Goal: Information Seeking & Learning: Learn about a topic

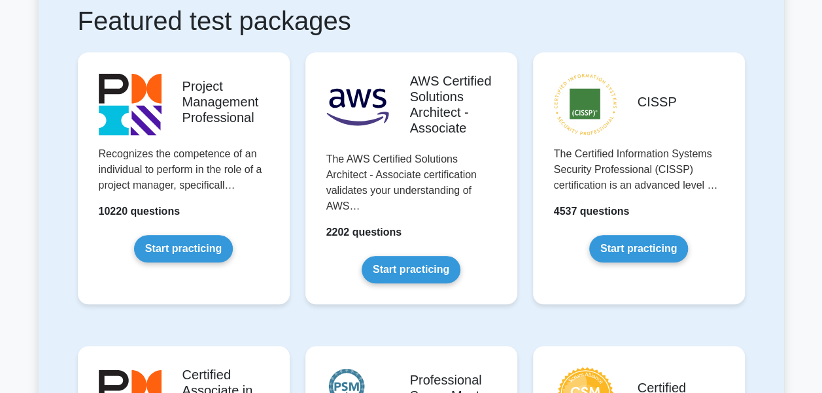
scroll to position [366, 0]
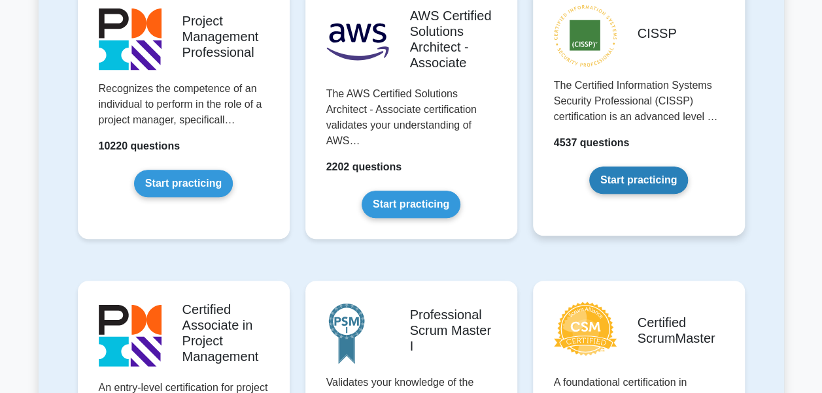
click at [618, 178] on link "Start practicing" at bounding box center [638, 180] width 99 height 27
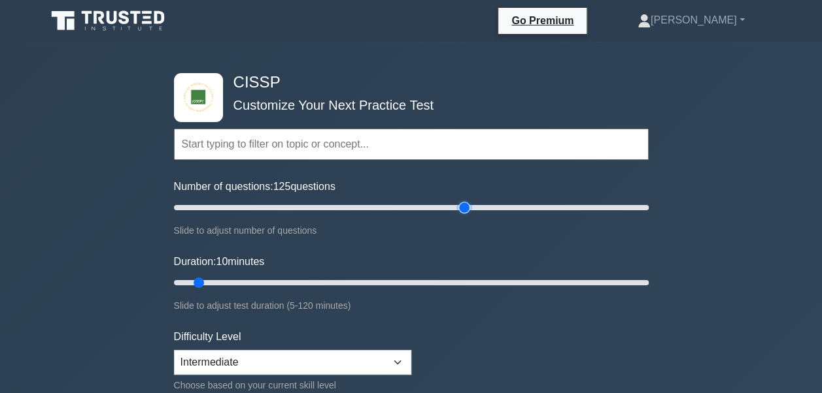
drag, startPoint x: 192, startPoint y: 207, endPoint x: 460, endPoint y: 267, distance: 275.3
type input "125"
click at [460, 216] on input "Number of questions: 125 questions" at bounding box center [411, 208] width 475 height 16
drag, startPoint x: 199, startPoint y: 281, endPoint x: 652, endPoint y: 292, distance: 453.7
type input "120"
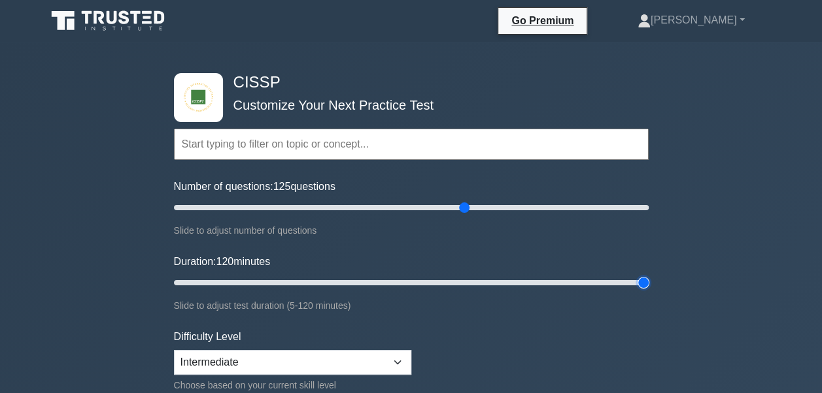
click at [648, 291] on input "Duration: 120 minutes" at bounding box center [411, 283] width 475 height 16
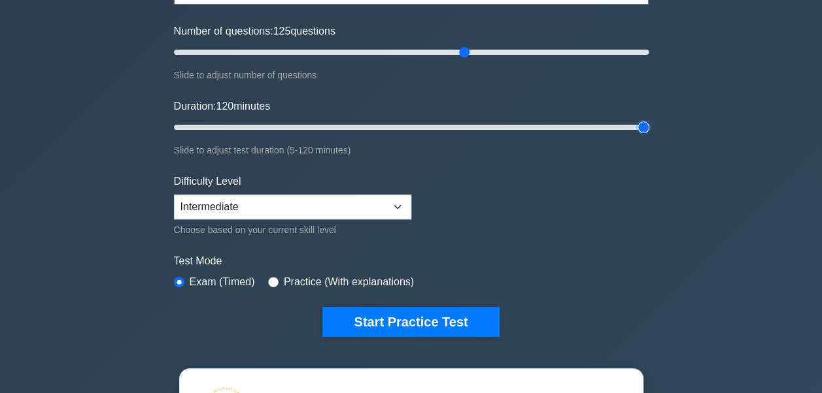
scroll to position [183, 0]
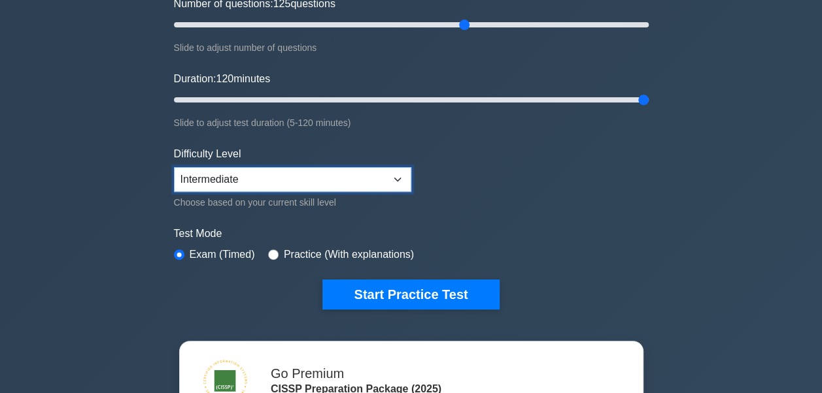
click at [352, 171] on select "Beginner Intermediate Expert" at bounding box center [292, 179] width 237 height 25
click at [174, 167] on select "Beginner Intermediate Expert" at bounding box center [292, 179] width 237 height 25
click at [396, 176] on select "Beginner Intermediate Expert" at bounding box center [292, 179] width 237 height 25
select select "intermediate"
click at [174, 167] on select "Beginner Intermediate Expert" at bounding box center [292, 179] width 237 height 25
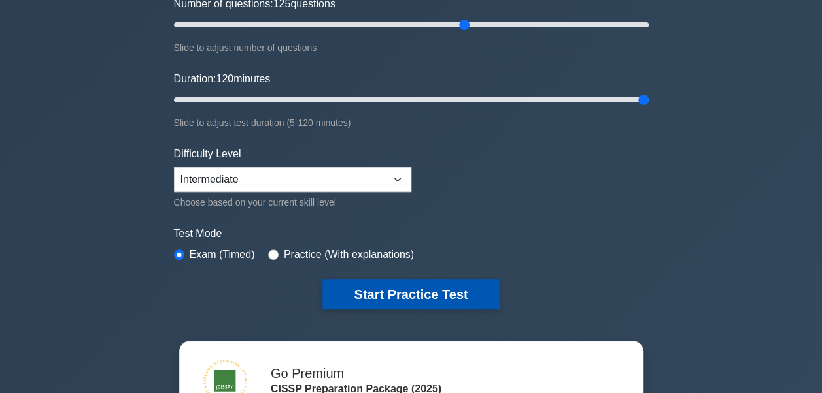
click at [400, 297] on button "Start Practice Test" at bounding box center [410, 295] width 176 height 30
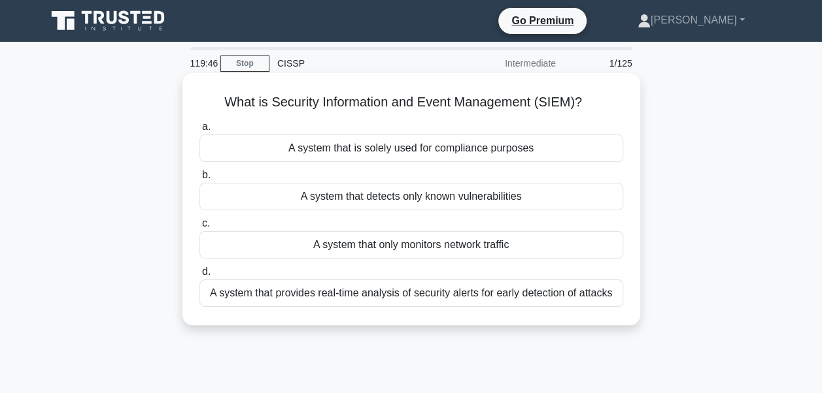
click at [388, 294] on div "A system that provides real-time analysis of security alerts for early detectio…" at bounding box center [411, 293] width 424 height 27
click at [199, 276] on input "d. A system that provides real-time analysis of security alerts for early detec…" at bounding box center [199, 272] width 0 height 8
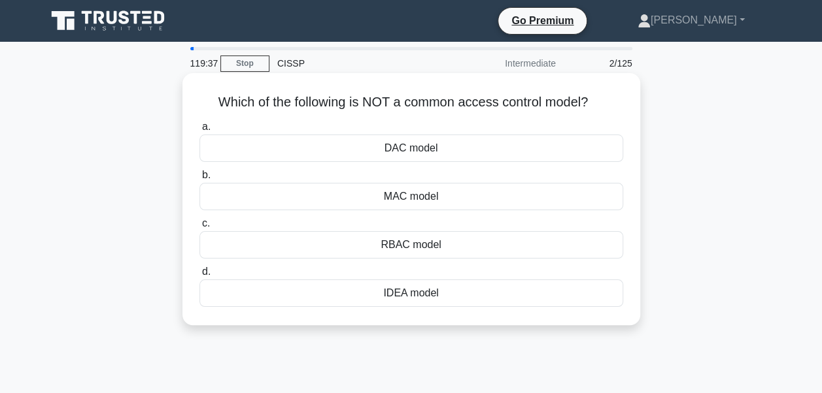
click at [418, 293] on div "IDEA model" at bounding box center [411, 293] width 424 height 27
click at [199, 276] on input "d. IDEA model" at bounding box center [199, 272] width 0 height 8
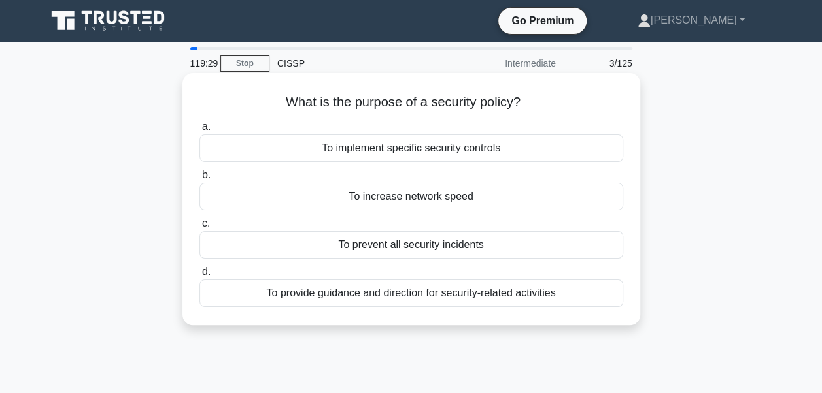
click at [439, 288] on div "To provide guidance and direction for security-related activities" at bounding box center [411, 293] width 424 height 27
click at [199, 276] on input "d. To provide guidance and direction for security-related activities" at bounding box center [199, 272] width 0 height 8
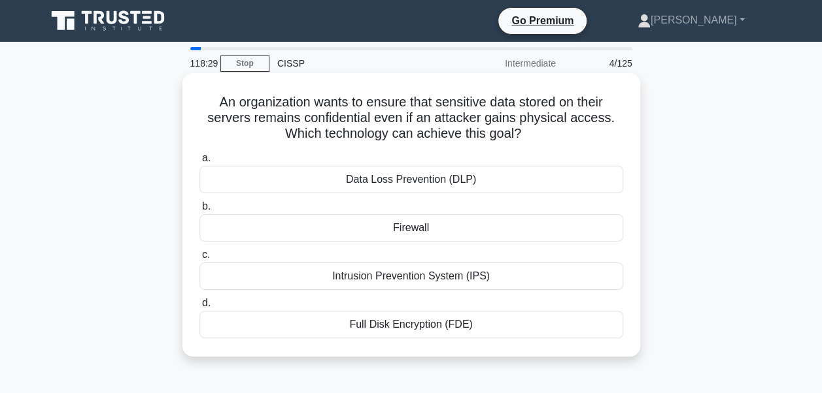
click at [405, 182] on div "Data Loss Prevention (DLP)" at bounding box center [411, 179] width 424 height 27
click at [199, 163] on input "a. Data Loss Prevention (DLP)" at bounding box center [199, 158] width 0 height 8
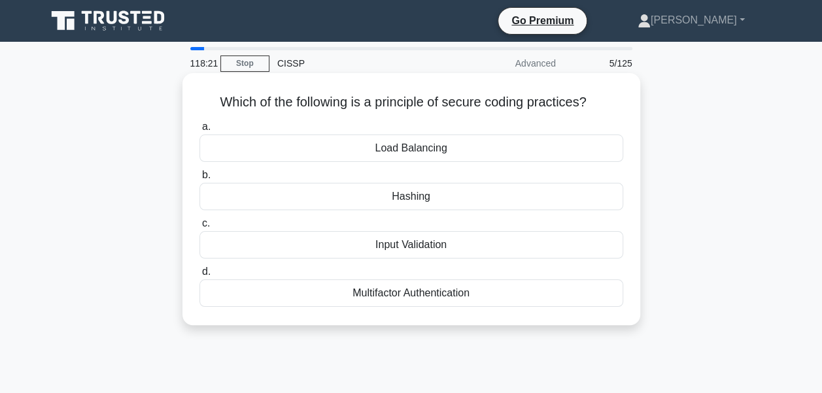
click at [390, 201] on div "Hashing" at bounding box center [411, 196] width 424 height 27
click at [199, 180] on input "b. Hashing" at bounding box center [199, 175] width 0 height 8
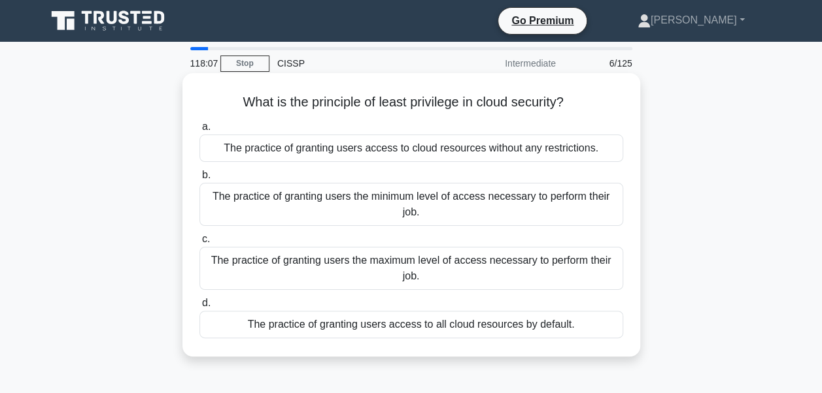
click at [408, 208] on div "The practice of granting users the minimum level of access necessary to perform…" at bounding box center [411, 204] width 424 height 43
click at [199, 180] on input "b. The practice of granting users the minimum level of access necessary to perf…" at bounding box center [199, 175] width 0 height 8
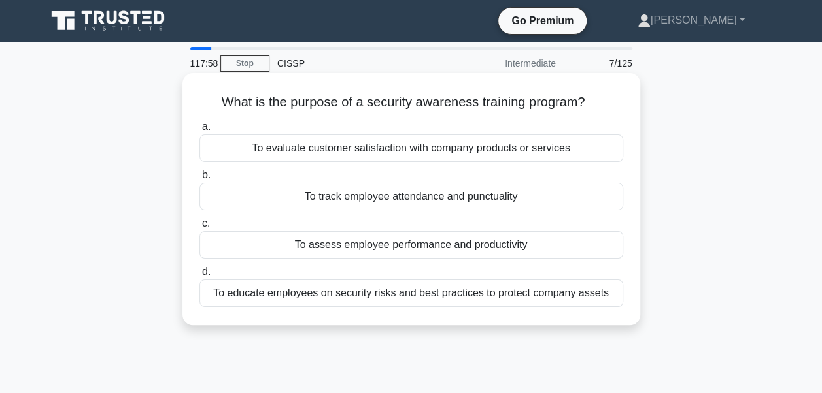
click at [382, 297] on div "To educate employees on security risks and best practices to protect company as…" at bounding box center [411, 293] width 424 height 27
click at [199, 276] on input "d. To educate employees on security risks and best practices to protect company…" at bounding box center [199, 272] width 0 height 8
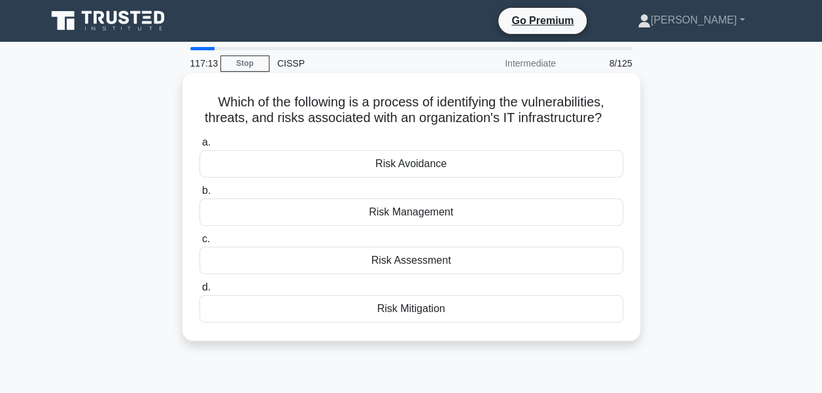
click at [419, 218] on div "Risk Management" at bounding box center [411, 212] width 424 height 27
click at [199, 195] on input "b. Risk Management" at bounding box center [199, 191] width 0 height 8
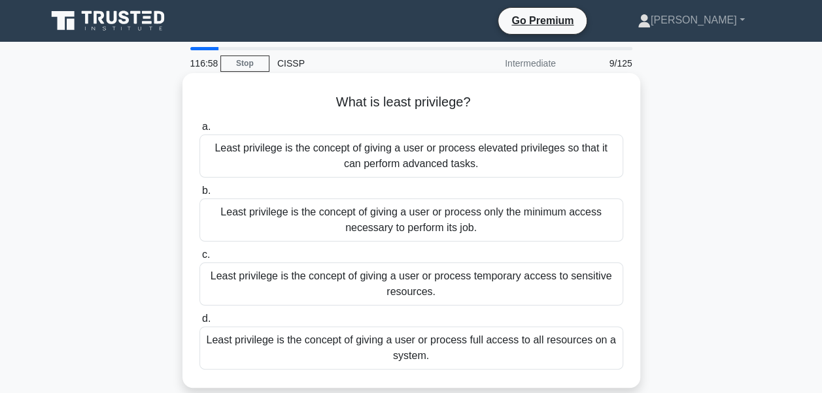
click at [317, 220] on div "Least privilege is the concept of giving a user or process only the minimum acc…" at bounding box center [411, 220] width 424 height 43
click at [199, 195] on input "b. Least privilege is the concept of giving a user or process only the minimum …" at bounding box center [199, 191] width 0 height 8
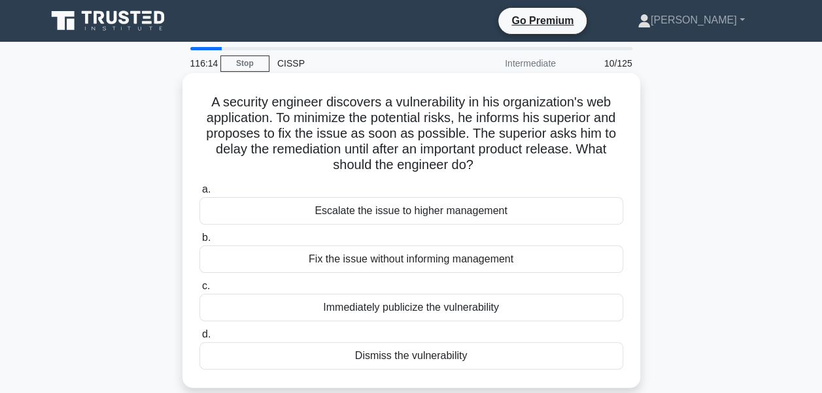
click at [404, 208] on div "Escalate the issue to higher management" at bounding box center [411, 210] width 424 height 27
click at [199, 194] on input "a. Escalate the issue to higher management" at bounding box center [199, 190] width 0 height 8
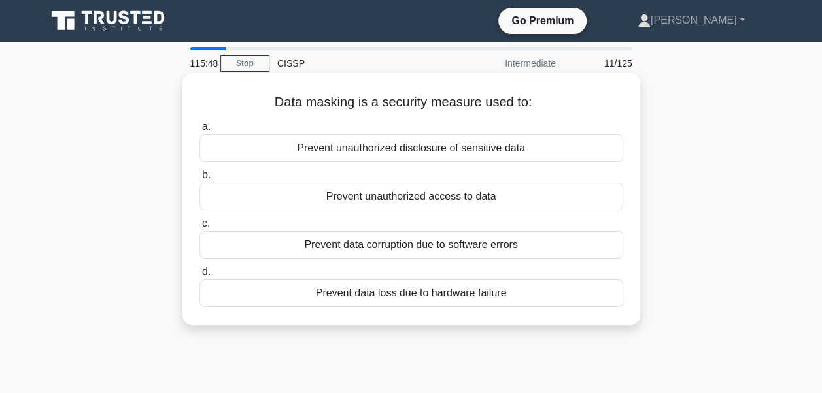
click at [443, 144] on div "Prevent unauthorized disclosure of sensitive data" at bounding box center [411, 148] width 424 height 27
click at [199, 131] on input "a. Prevent unauthorized disclosure of sensitive data" at bounding box center [199, 127] width 0 height 8
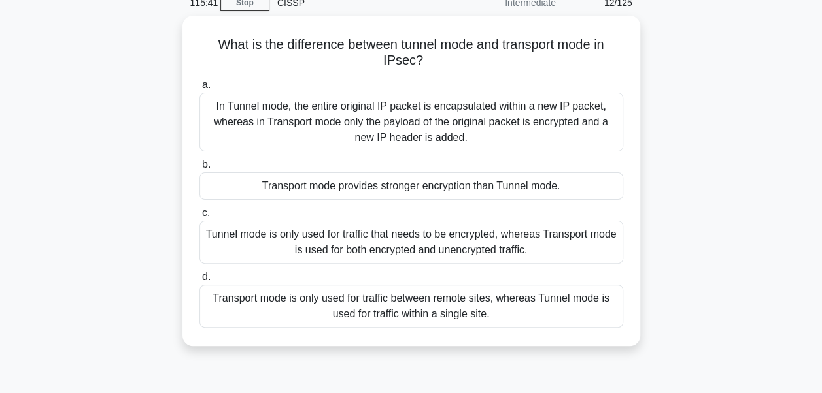
scroll to position [71, 0]
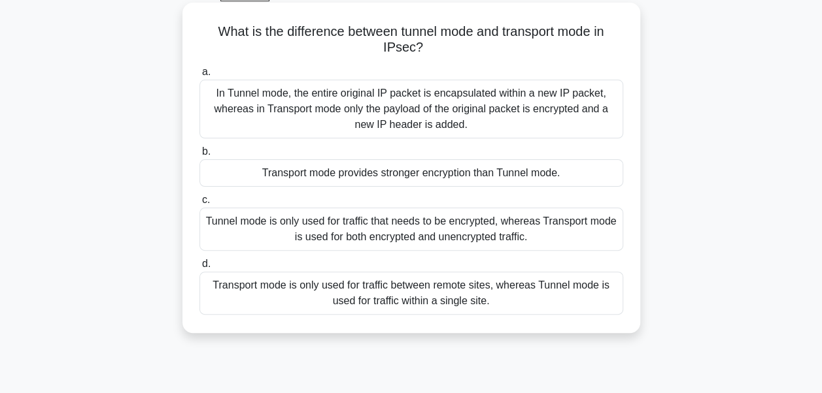
click at [446, 122] on div "In Tunnel mode, the entire original IP packet is encapsulated within a new IP p…" at bounding box center [411, 109] width 424 height 59
click at [199, 76] on input "a. In Tunnel mode, the entire original IP packet is encapsulated within a new I…" at bounding box center [199, 72] width 0 height 8
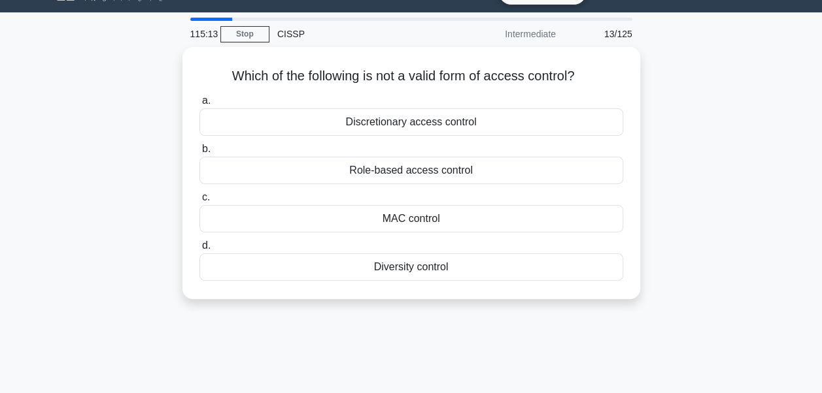
scroll to position [0, 0]
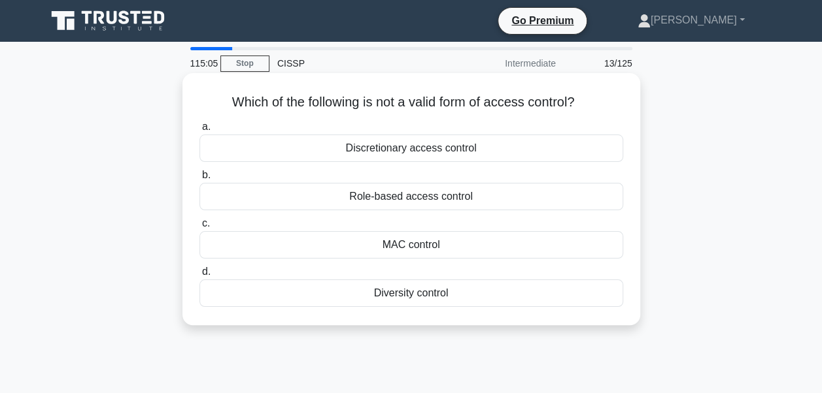
click at [381, 292] on div "Diversity control" at bounding box center [411, 293] width 424 height 27
click at [199, 276] on input "d. Diversity control" at bounding box center [199, 272] width 0 height 8
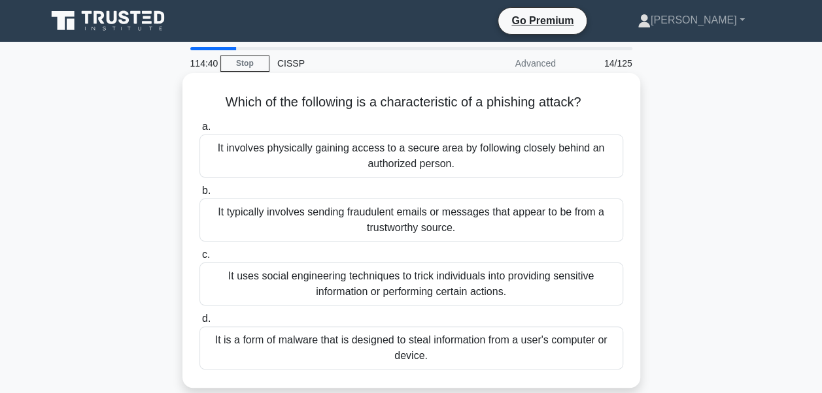
click at [284, 271] on div "It uses social engineering techniques to trick individuals into providing sensi…" at bounding box center [411, 284] width 424 height 43
click at [199, 259] on input "c. It uses social engineering techniques to trick individuals into providing se…" at bounding box center [199, 255] width 0 height 8
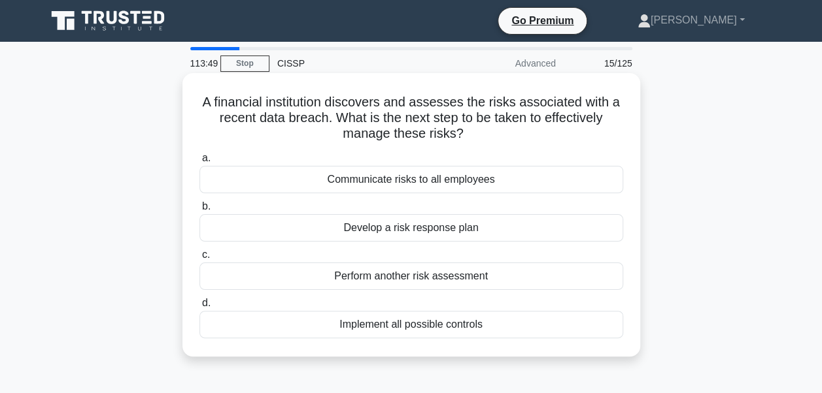
click at [369, 324] on div "Implement all possible controls" at bounding box center [411, 324] width 424 height 27
click at [199, 308] on input "d. Implement all possible controls" at bounding box center [199, 303] width 0 height 8
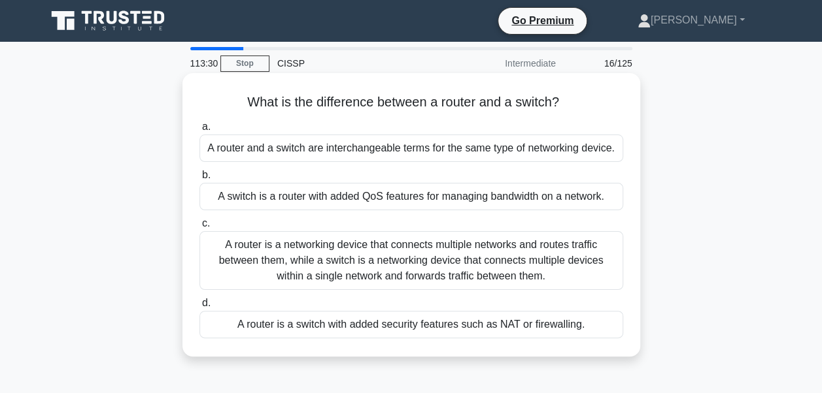
click at [369, 258] on div "A router is a networking device that connects multiple networks and routes traf…" at bounding box center [411, 260] width 424 height 59
click at [199, 228] on input "c. A router is a networking device that connects multiple networks and routes t…" at bounding box center [199, 224] width 0 height 8
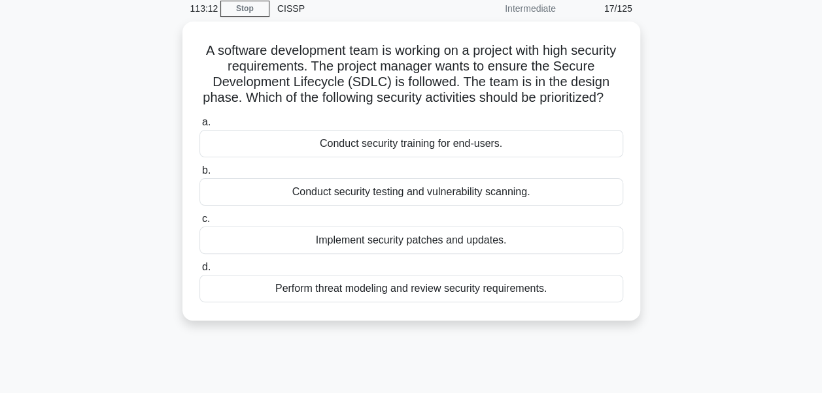
scroll to position [58, 0]
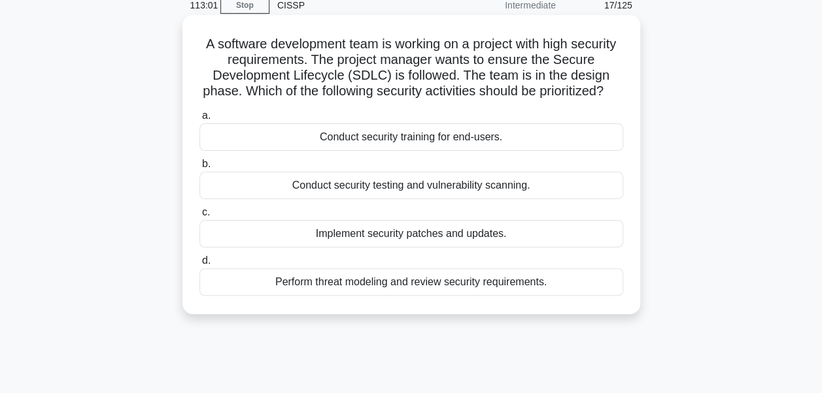
click at [395, 151] on div "Conduct security training for end-users." at bounding box center [411, 137] width 424 height 27
click at [199, 120] on input "a. Conduct security training for end-users." at bounding box center [199, 116] width 0 height 8
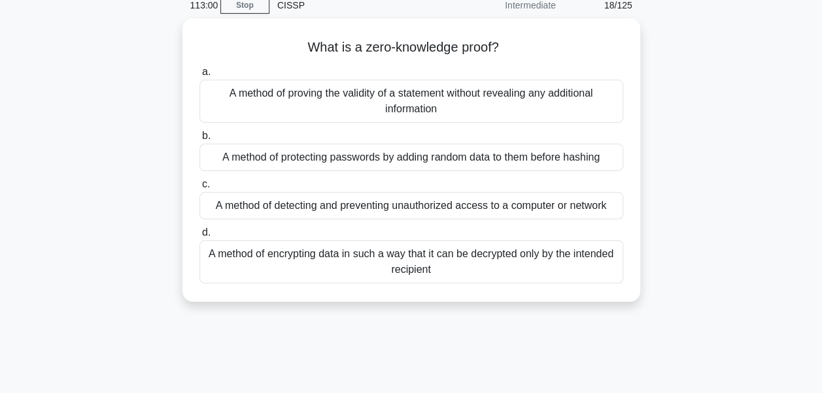
scroll to position [0, 0]
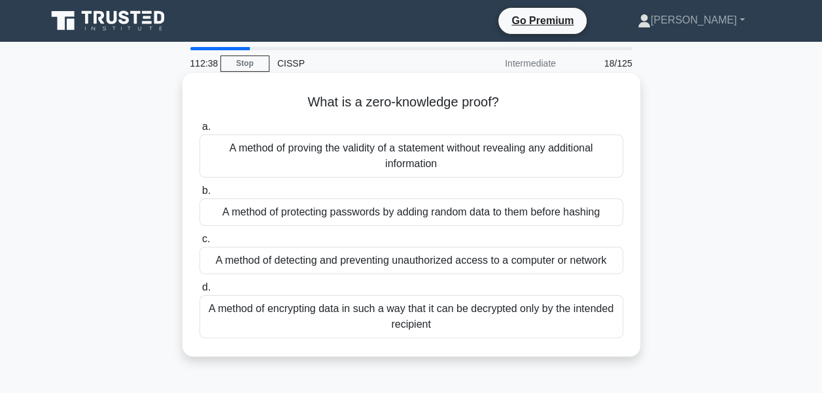
click at [420, 162] on div "A method of proving the validity of a statement without revealing any additiona…" at bounding box center [411, 156] width 424 height 43
click at [199, 131] on input "a. A method of proving the validity of a statement without revealing any additi…" at bounding box center [199, 127] width 0 height 8
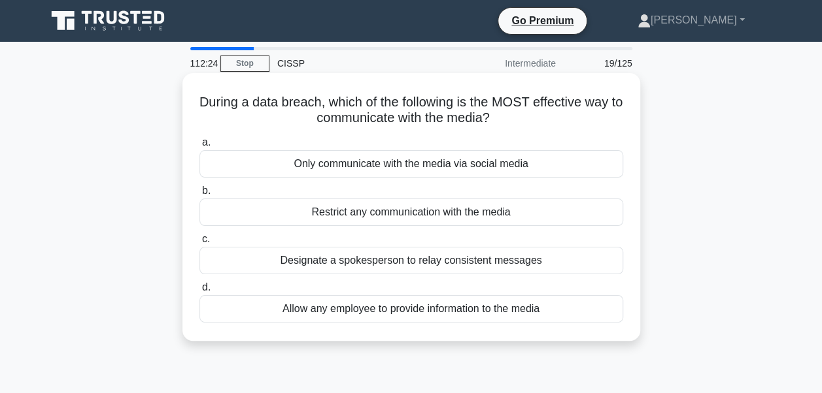
click at [475, 259] on div "Designate a spokesperson to relay consistent messages" at bounding box center [411, 260] width 424 height 27
click at [199, 244] on input "c. Designate a spokesperson to relay consistent messages" at bounding box center [199, 239] width 0 height 8
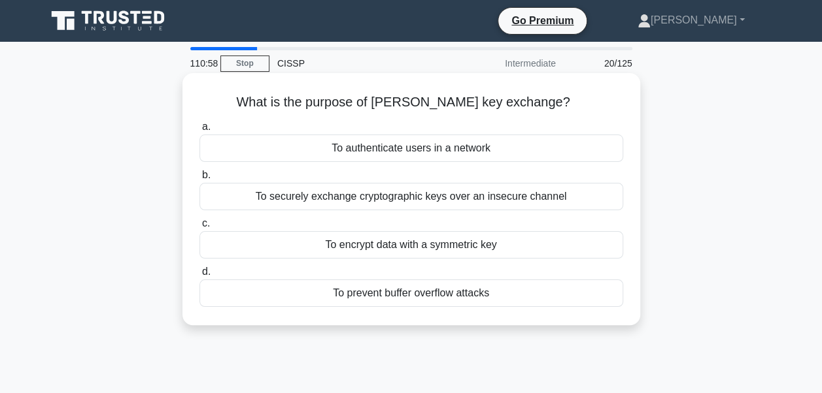
click at [458, 190] on div "To securely exchange cryptographic keys over an insecure channel" at bounding box center [411, 196] width 424 height 27
click at [199, 180] on input "b. To securely exchange cryptographic keys over an insecure channel" at bounding box center [199, 175] width 0 height 8
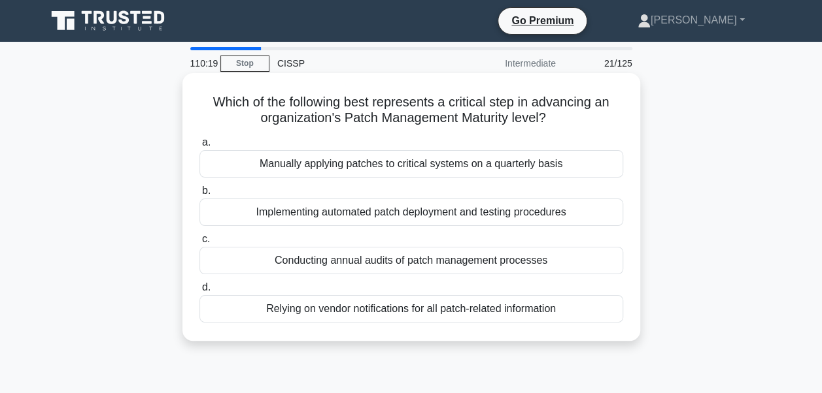
click at [292, 212] on div "Implementing automated patch deployment and testing procedures" at bounding box center [411, 212] width 424 height 27
click at [199, 195] on input "b. Implementing automated patch deployment and testing procedures" at bounding box center [199, 191] width 0 height 8
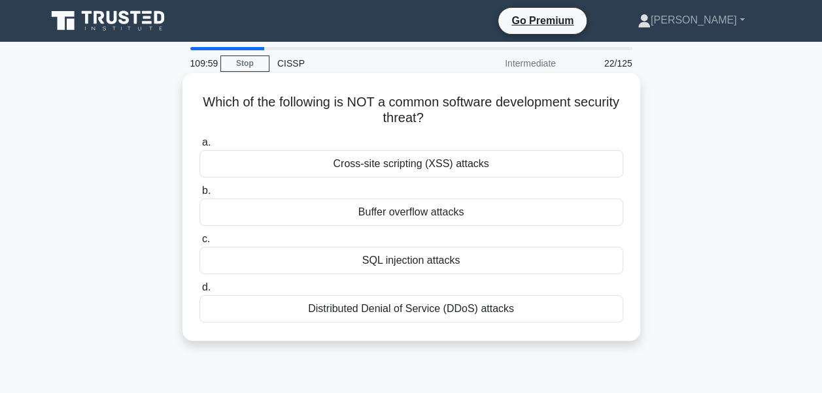
click at [400, 218] on div "Buffer overflow attacks" at bounding box center [411, 212] width 424 height 27
click at [199, 195] on input "b. Buffer overflow attacks" at bounding box center [199, 191] width 0 height 8
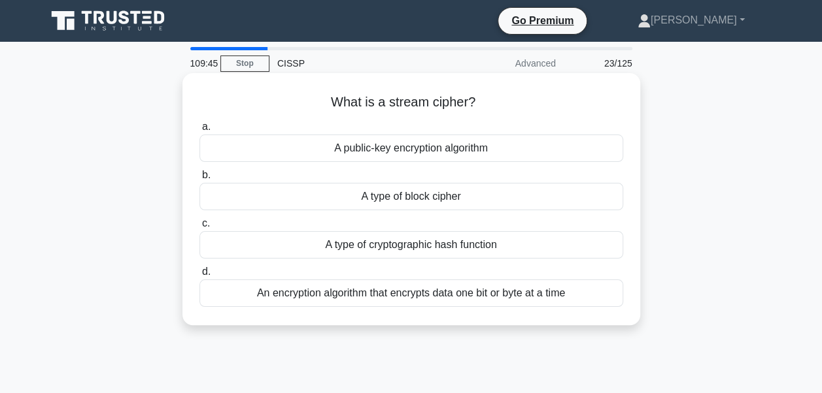
click at [401, 198] on div "A type of block cipher" at bounding box center [411, 196] width 424 height 27
click at [199, 180] on input "b. A type of block cipher" at bounding box center [199, 175] width 0 height 8
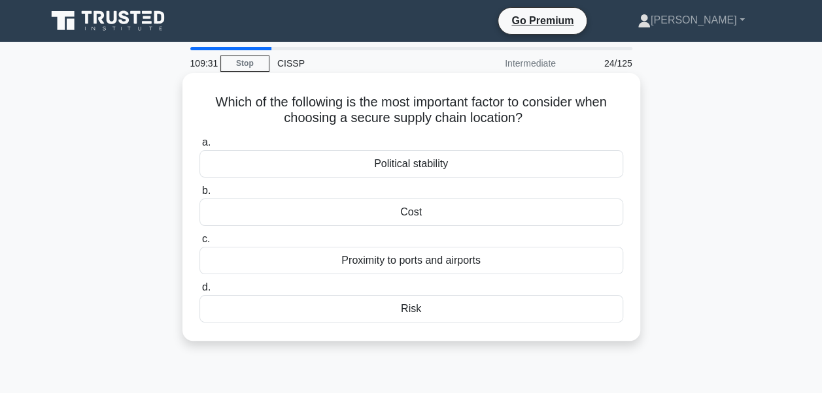
click at [406, 312] on div "Risk" at bounding box center [411, 308] width 424 height 27
click at [199, 292] on input "d. Risk" at bounding box center [199, 288] width 0 height 8
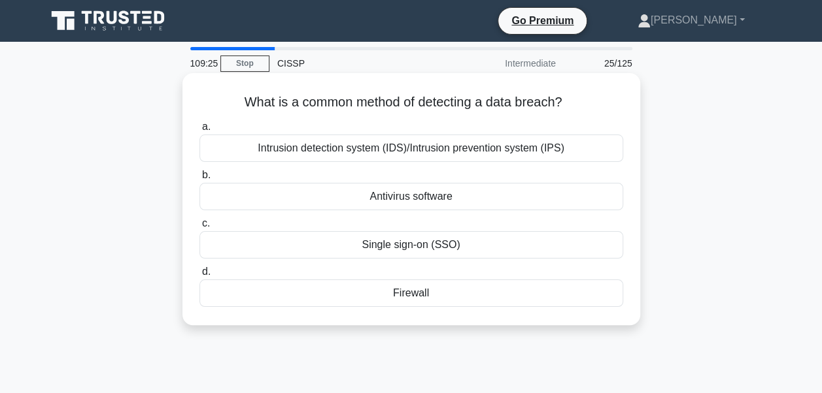
click at [367, 141] on div "Intrusion detection system (IDS)/Intrusion prevention system (IPS)" at bounding box center [411, 148] width 424 height 27
click at [199, 131] on input "a. Intrusion detection system (IDS)/Intrusion prevention system (IPS)" at bounding box center [199, 127] width 0 height 8
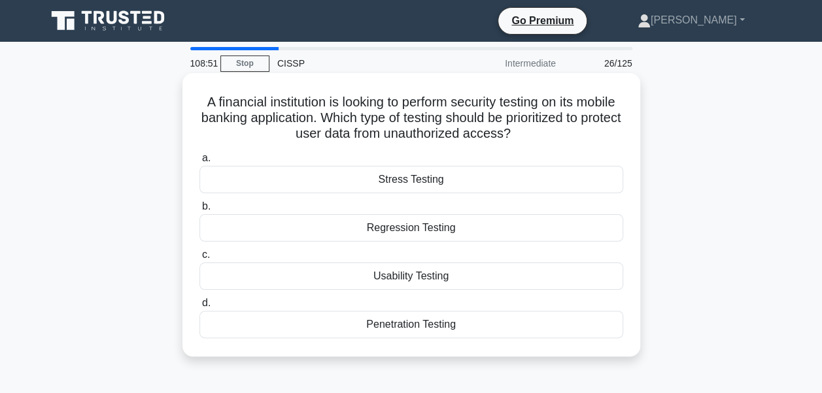
click at [375, 226] on div "Regression Testing" at bounding box center [411, 227] width 424 height 27
click at [199, 211] on input "b. Regression Testing" at bounding box center [199, 207] width 0 height 8
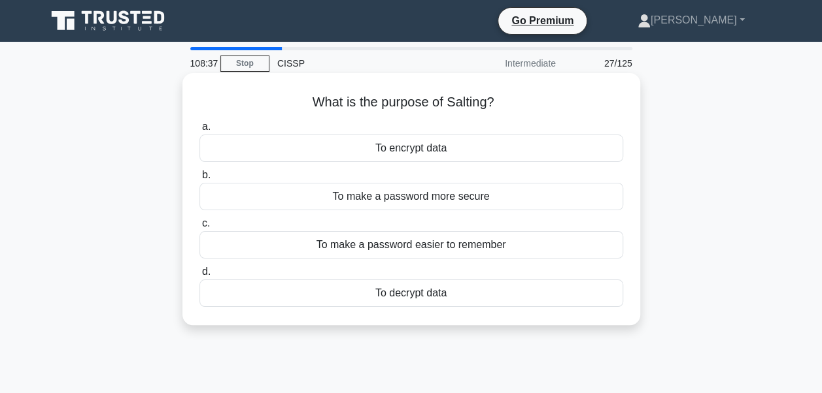
click at [408, 153] on div "To encrypt data" at bounding box center [411, 148] width 424 height 27
click at [199, 131] on input "a. To encrypt data" at bounding box center [199, 127] width 0 height 8
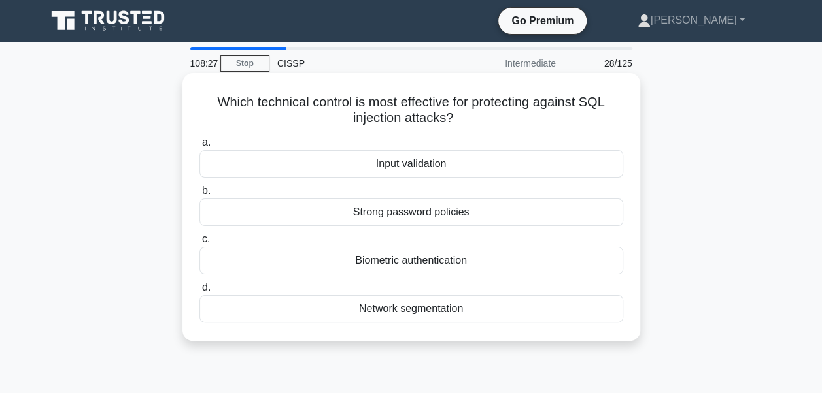
click at [380, 310] on div "Network segmentation" at bounding box center [411, 308] width 424 height 27
click at [199, 292] on input "d. Network segmentation" at bounding box center [199, 288] width 0 height 8
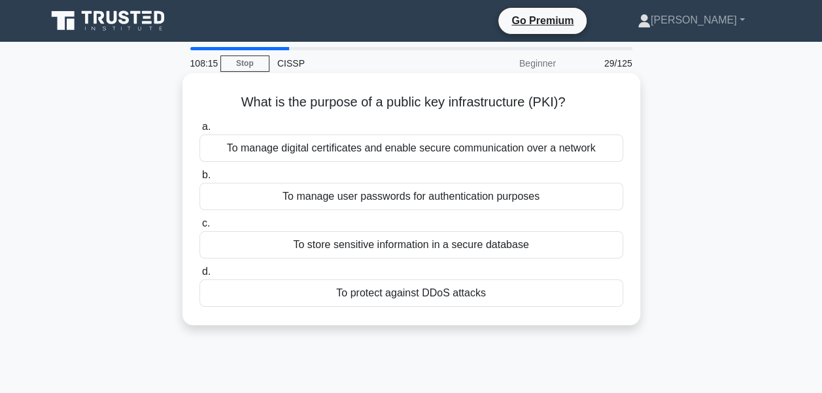
click at [363, 148] on div "To manage digital certificates and enable secure communication over a network" at bounding box center [411, 148] width 424 height 27
click at [199, 131] on input "a. To manage digital certificates and enable secure communication over a network" at bounding box center [199, 127] width 0 height 8
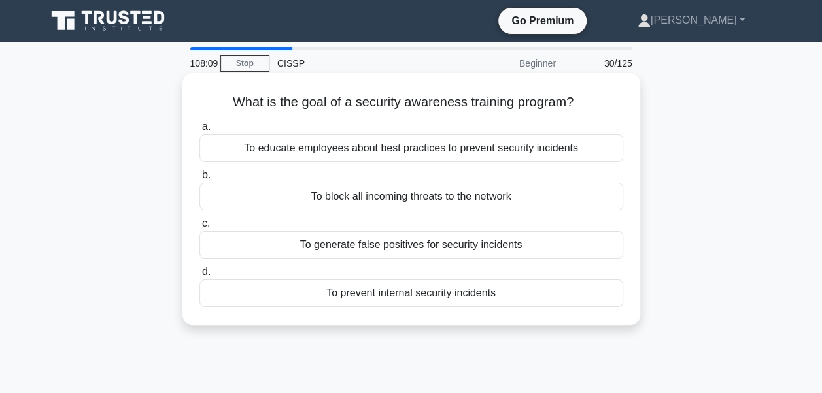
click at [333, 148] on div "To educate employees about best practices to prevent security incidents" at bounding box center [411, 148] width 424 height 27
click at [199, 131] on input "a. To educate employees about best practices to prevent security incidents" at bounding box center [199, 127] width 0 height 8
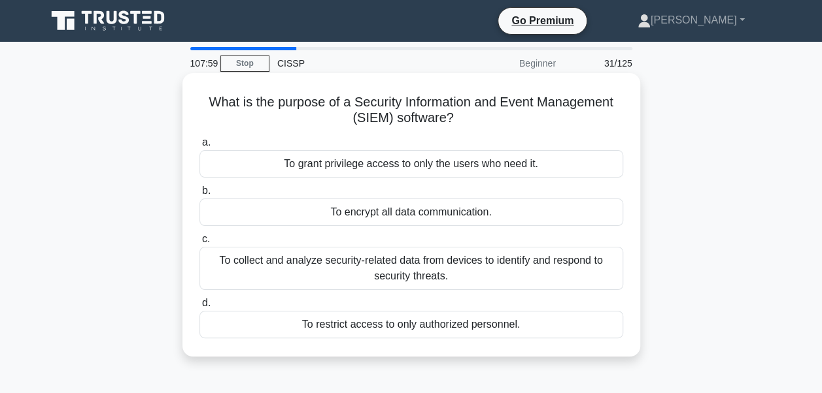
click at [329, 273] on div "To collect and analyze security-related data from devices to identify and respo…" at bounding box center [411, 268] width 424 height 43
click at [199, 244] on input "c. To collect and analyze security-related data from devices to identify and re…" at bounding box center [199, 239] width 0 height 8
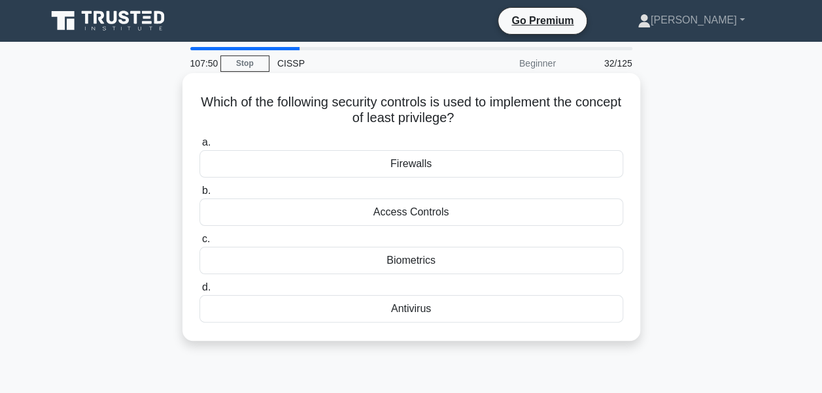
click at [373, 207] on div "Access Controls" at bounding box center [411, 212] width 424 height 27
click at [199, 195] on input "b. Access Controls" at bounding box center [199, 191] width 0 height 8
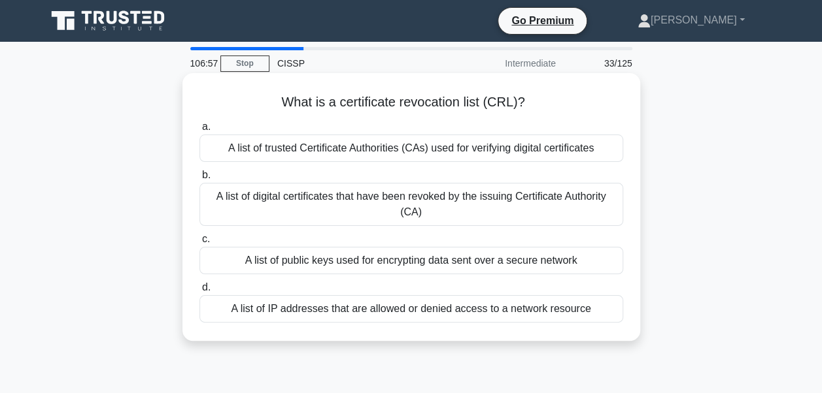
click at [329, 153] on div "A list of trusted Certificate Authorities (CAs) used for verifying digital cert…" at bounding box center [411, 148] width 424 height 27
click at [199, 131] on input "a. A list of trusted Certificate Authorities (CAs) used for verifying digital c…" at bounding box center [199, 127] width 0 height 8
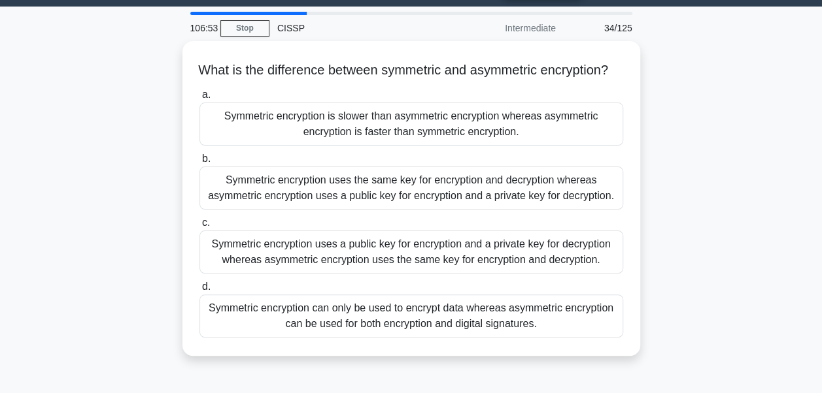
scroll to position [39, 0]
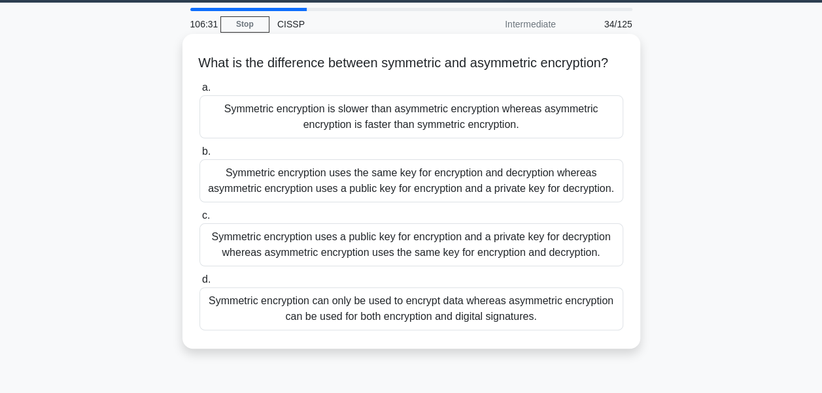
click at [469, 267] on div "Symmetric encryption uses a public key for encryption and a private key for dec…" at bounding box center [411, 245] width 424 height 43
click at [199, 220] on input "c. Symmetric encryption uses a public key for encryption and a private key for …" at bounding box center [199, 216] width 0 height 8
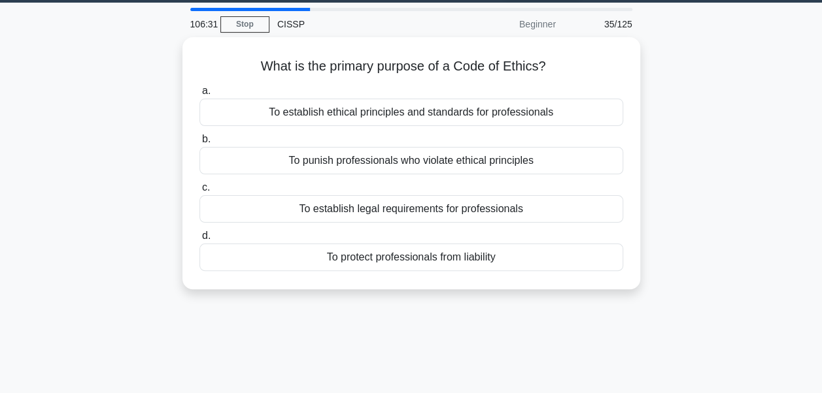
scroll to position [0, 0]
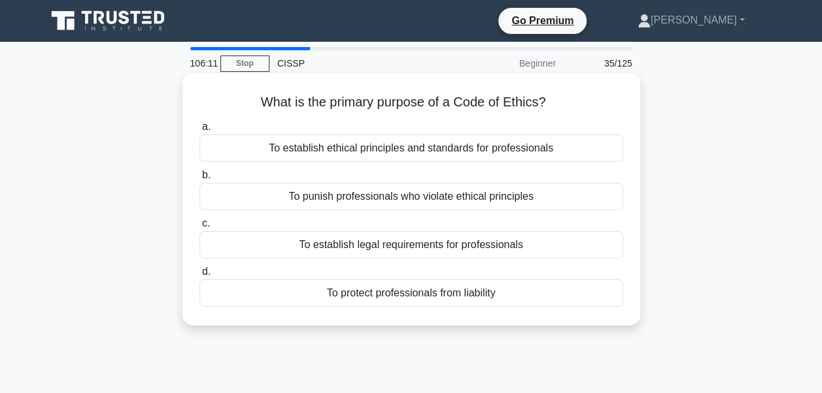
click at [459, 146] on div "To establish ethical principles and standards for professionals" at bounding box center [411, 148] width 424 height 27
click at [199, 131] on input "a. To establish ethical principles and standards for professionals" at bounding box center [199, 127] width 0 height 8
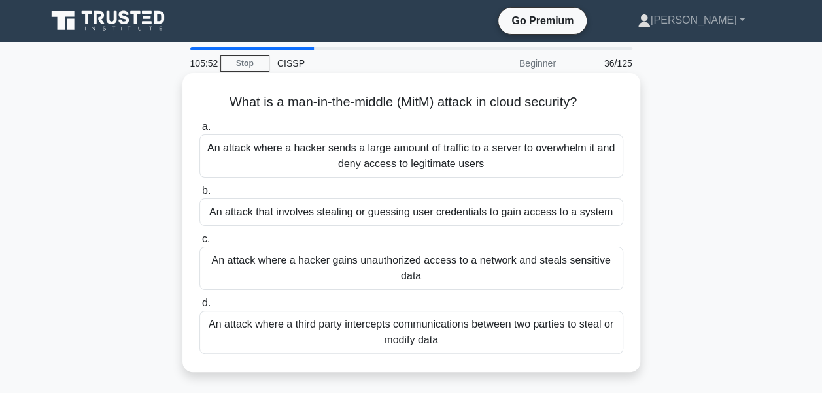
click at [418, 339] on div "An attack where a third party intercepts communications between two parties to …" at bounding box center [411, 332] width 424 height 43
click at [199, 308] on input "d. An attack where a third party intercepts communications between two parties …" at bounding box center [199, 303] width 0 height 8
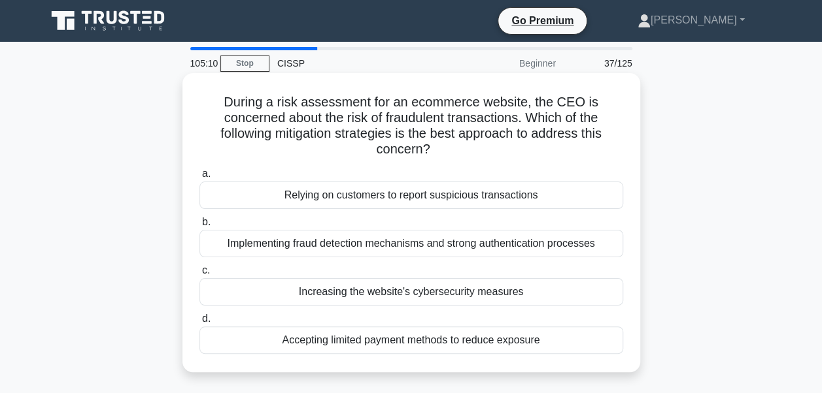
click at [422, 248] on div "Implementing fraud detection mechanisms and strong authentication processes" at bounding box center [411, 243] width 424 height 27
click at [199, 227] on input "b. Implementing fraud detection mechanisms and strong authentication processes" at bounding box center [199, 222] width 0 height 8
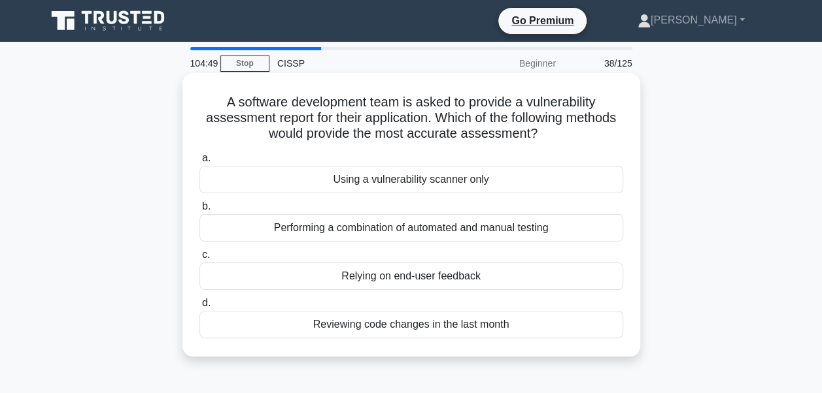
click at [326, 222] on div "Performing a combination of automated and manual testing" at bounding box center [411, 227] width 424 height 27
click at [199, 211] on input "b. Performing a combination of automated and manual testing" at bounding box center [199, 207] width 0 height 8
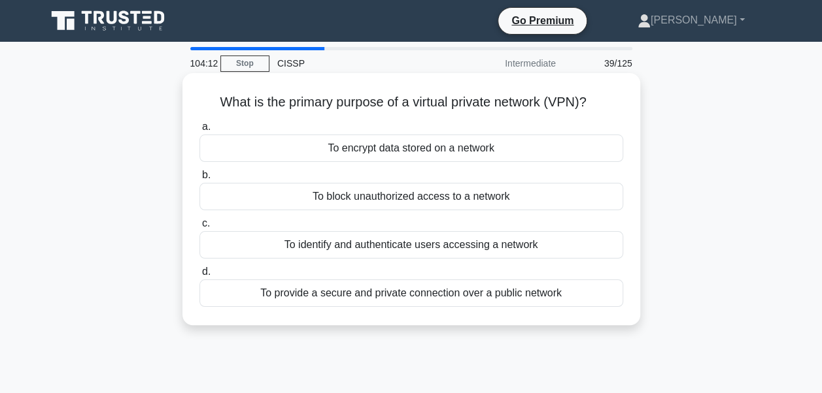
click at [389, 295] on div "To provide a secure and private connection over a public network" at bounding box center [411, 293] width 424 height 27
click at [199, 276] on input "d. To provide a secure and private connection over a public network" at bounding box center [199, 272] width 0 height 8
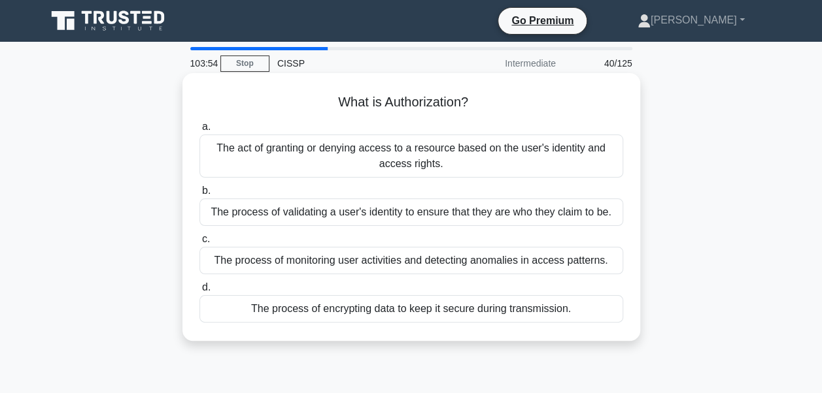
click at [282, 205] on div "The process of validating a user's identity to ensure that they are who they cl…" at bounding box center [411, 212] width 424 height 27
click at [199, 195] on input "b. The process of validating a user's identity to ensure that they are who they…" at bounding box center [199, 191] width 0 height 8
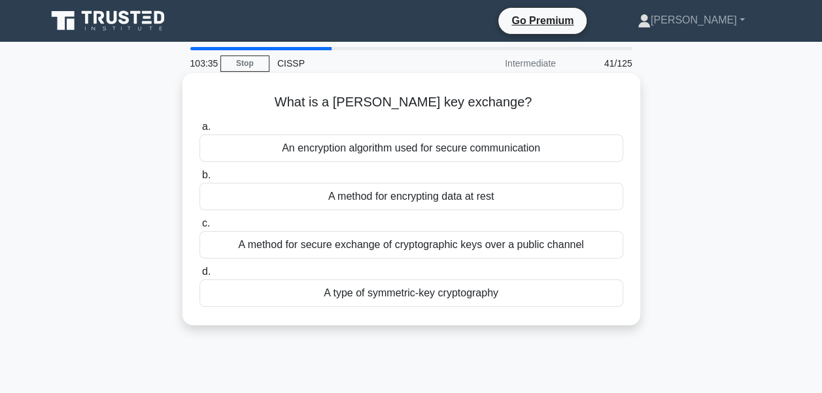
click at [317, 251] on div "A method for secure exchange of cryptographic keys over a public channel" at bounding box center [411, 244] width 424 height 27
click at [199, 228] on input "c. A method for secure exchange of cryptographic keys over a public channel" at bounding box center [199, 224] width 0 height 8
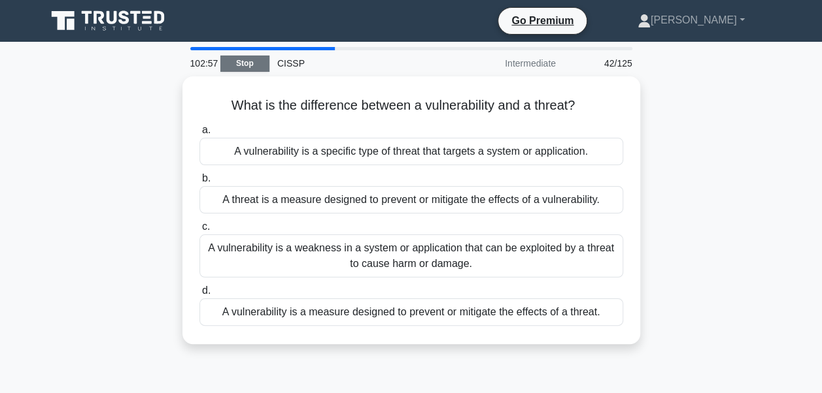
click at [244, 62] on link "Stop" at bounding box center [244, 64] width 49 height 16
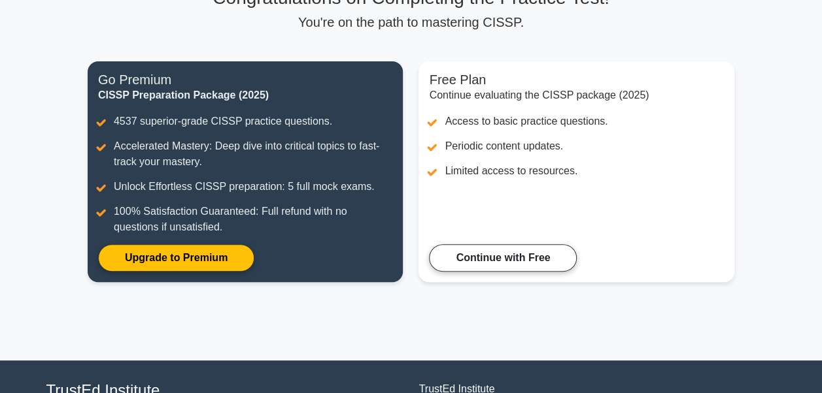
scroll to position [121, 0]
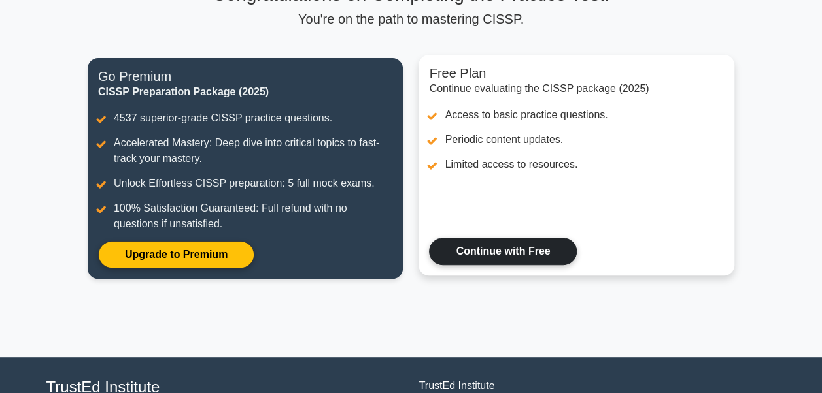
click at [508, 250] on link "Continue with Free" at bounding box center [503, 251] width 148 height 27
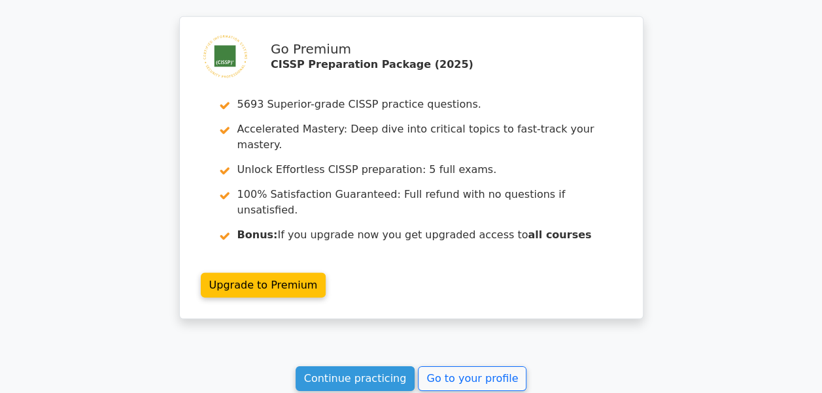
scroll to position [1825, 0]
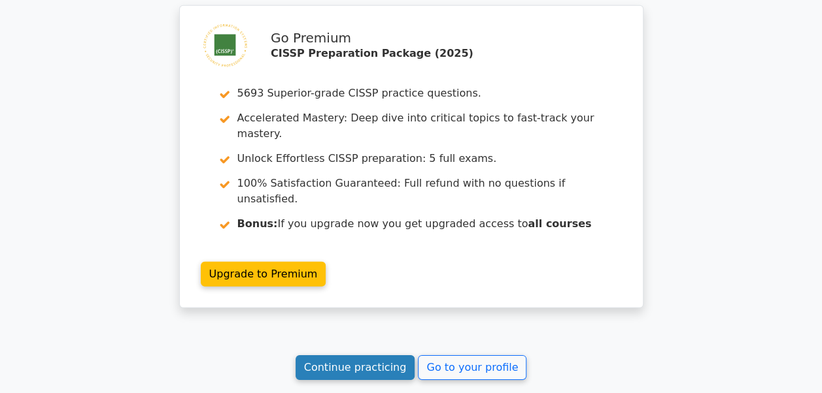
click at [324, 356] on link "Continue practicing" at bounding box center [355, 368] width 120 height 25
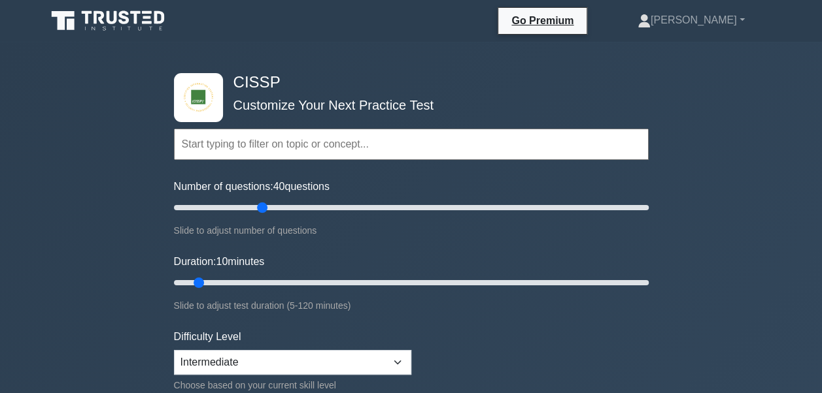
drag, startPoint x: 192, startPoint y: 206, endPoint x: 267, endPoint y: 214, distance: 75.6
type input "40"
click at [267, 214] on input "Number of questions: 40 questions" at bounding box center [411, 208] width 475 height 16
drag, startPoint x: 198, startPoint y: 282, endPoint x: 811, endPoint y: 288, distance: 613.1
type input "120"
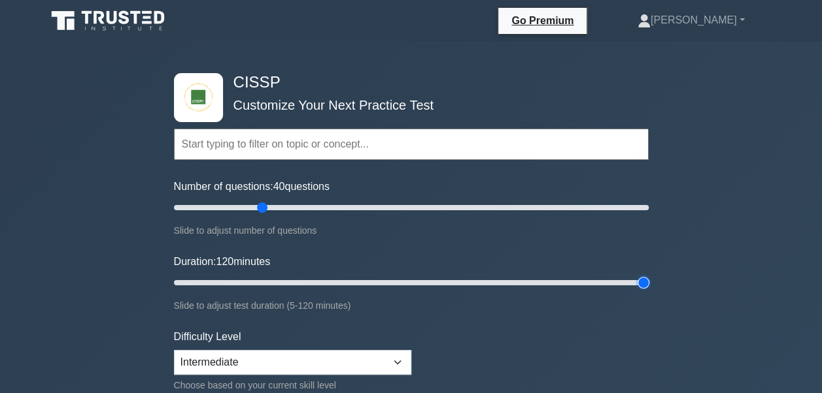
click at [648, 288] on input "Duration: 120 minutes" at bounding box center [411, 283] width 475 height 16
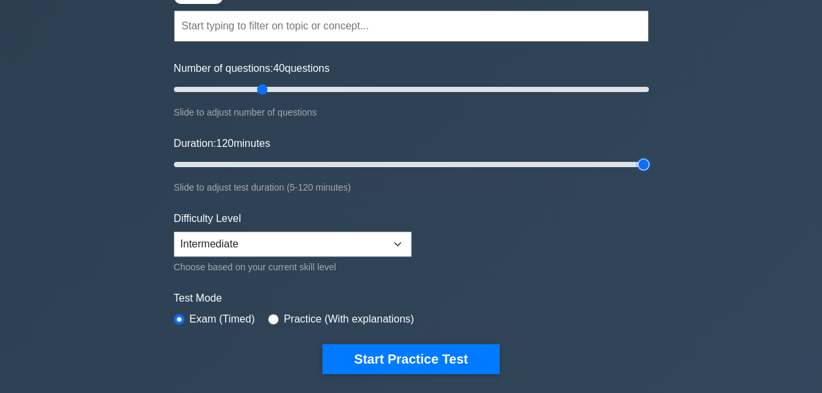
scroll to position [131, 0]
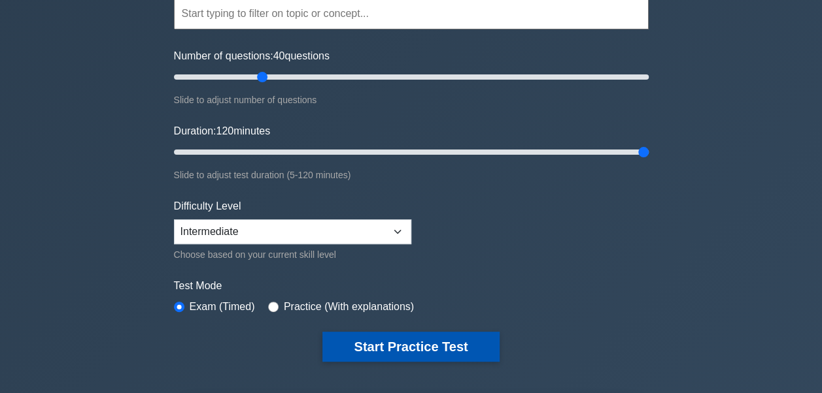
click at [403, 348] on button "Start Practice Test" at bounding box center [410, 347] width 176 height 30
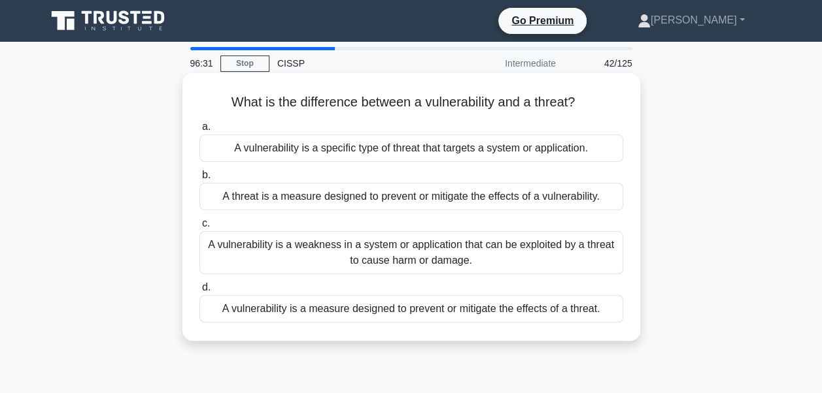
click at [399, 254] on div "A vulnerability is a weakness in a system or application that can be exploited …" at bounding box center [411, 252] width 424 height 43
click at [199, 228] on input "c. A vulnerability is a weakness in a system or application that can be exploit…" at bounding box center [199, 224] width 0 height 8
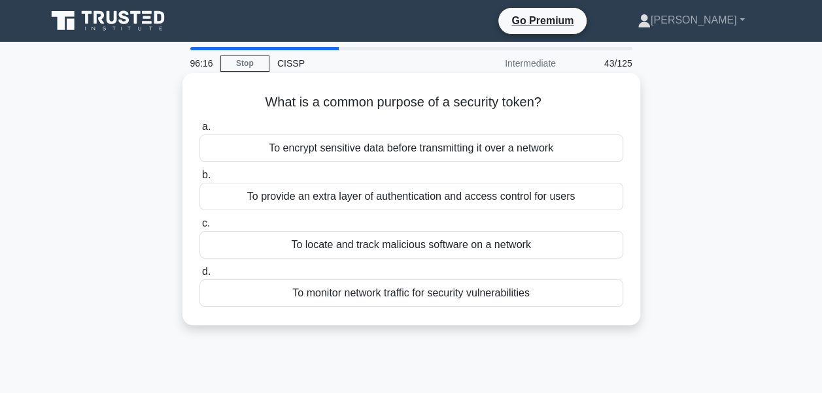
click at [403, 200] on div "To provide an extra layer of authentication and access control for users" at bounding box center [411, 196] width 424 height 27
click at [199, 180] on input "b. To provide an extra layer of authentication and access control for users" at bounding box center [199, 175] width 0 height 8
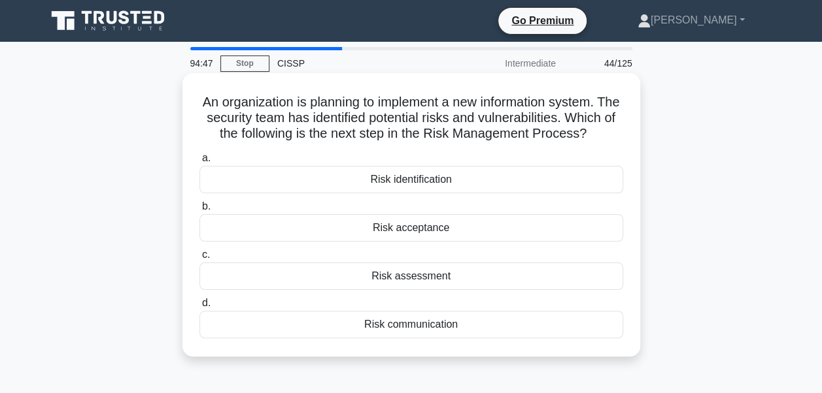
click at [412, 290] on div "Risk assessment" at bounding box center [411, 276] width 424 height 27
click at [199, 259] on input "c. Risk assessment" at bounding box center [199, 255] width 0 height 8
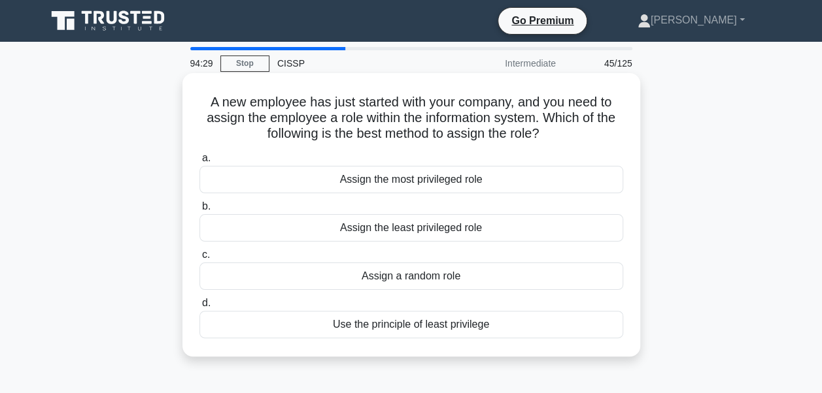
click at [391, 323] on div "Use the principle of least privilege" at bounding box center [411, 324] width 424 height 27
click at [199, 308] on input "d. Use the principle of least privilege" at bounding box center [199, 303] width 0 height 8
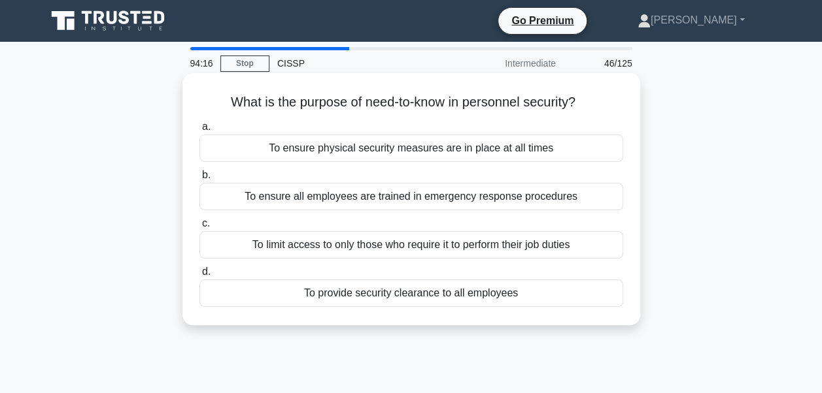
click at [335, 241] on div "To limit access to only those who require it to perform their job duties" at bounding box center [411, 244] width 424 height 27
click at [199, 228] on input "c. To limit access to only those who require it to perform their job duties" at bounding box center [199, 224] width 0 height 8
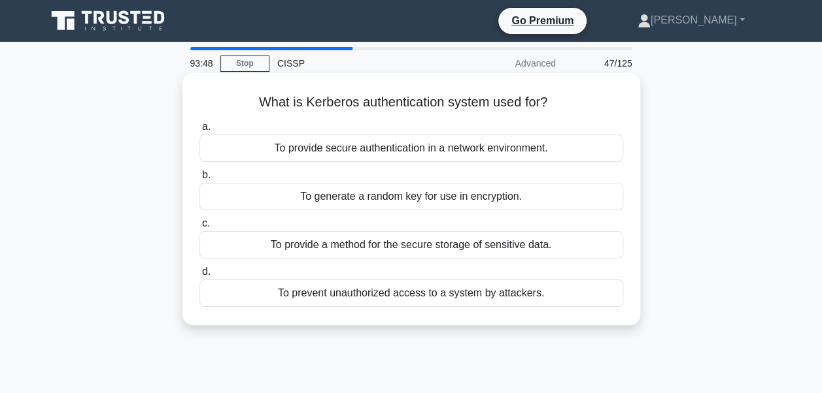
click at [315, 192] on div "To generate a random key for use in encryption." at bounding box center [411, 196] width 424 height 27
click at [199, 180] on input "b. To generate a random key for use in encryption." at bounding box center [199, 175] width 0 height 8
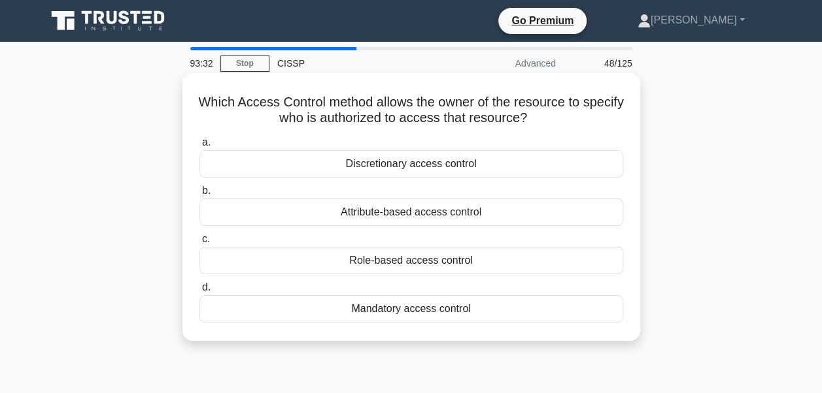
click at [387, 170] on div "Discretionary access control" at bounding box center [411, 163] width 424 height 27
click at [199, 147] on input "a. Discretionary access control" at bounding box center [199, 143] width 0 height 8
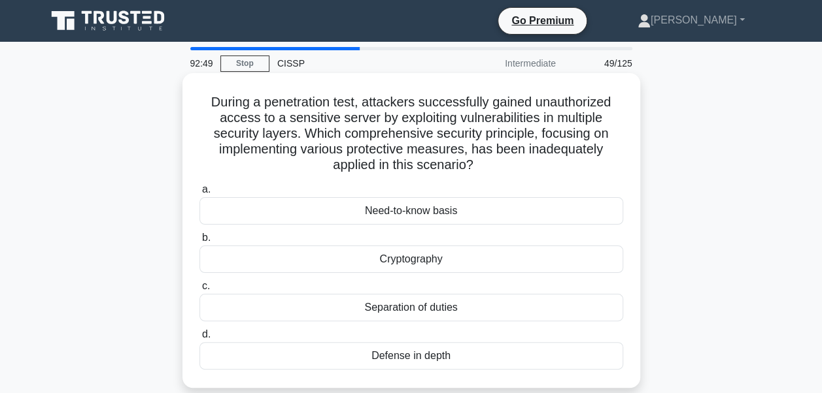
click at [354, 299] on div "Separation of duties" at bounding box center [411, 307] width 424 height 27
click at [199, 291] on input "c. Separation of duties" at bounding box center [199, 286] width 0 height 8
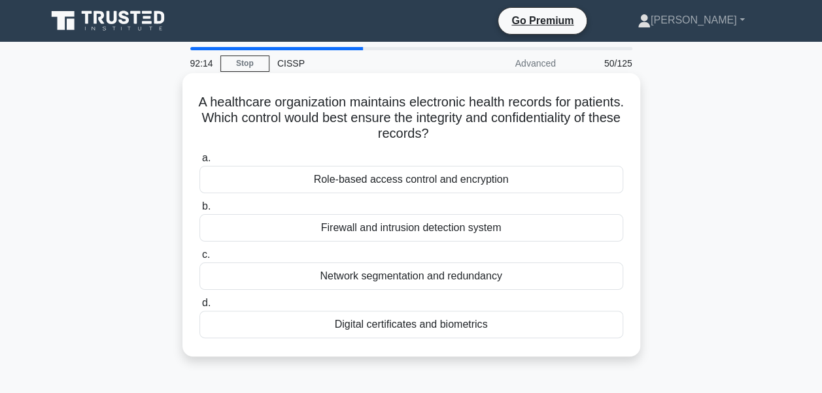
click at [335, 182] on div "Role-based access control and encryption" at bounding box center [411, 179] width 424 height 27
click at [199, 163] on input "a. Role-based access control and encryption" at bounding box center [199, 158] width 0 height 8
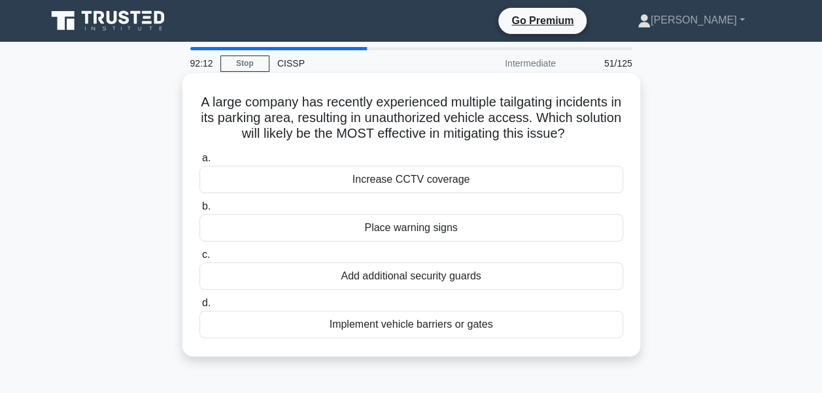
click at [332, 148] on div "A large company has recently experienced multiple tailgating incidents in its p…" at bounding box center [411, 214] width 447 height 273
click at [375, 321] on div "Implement vehicle barriers or gates" at bounding box center [411, 324] width 424 height 27
click at [199, 308] on input "d. Implement vehicle barriers or gates" at bounding box center [199, 303] width 0 height 8
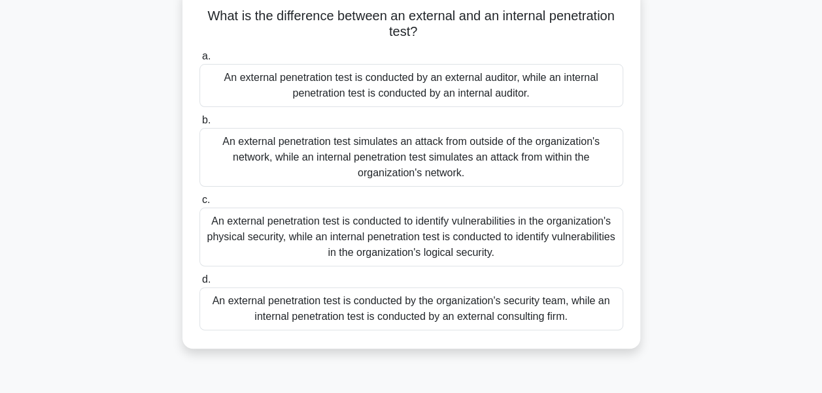
scroll to position [98, 0]
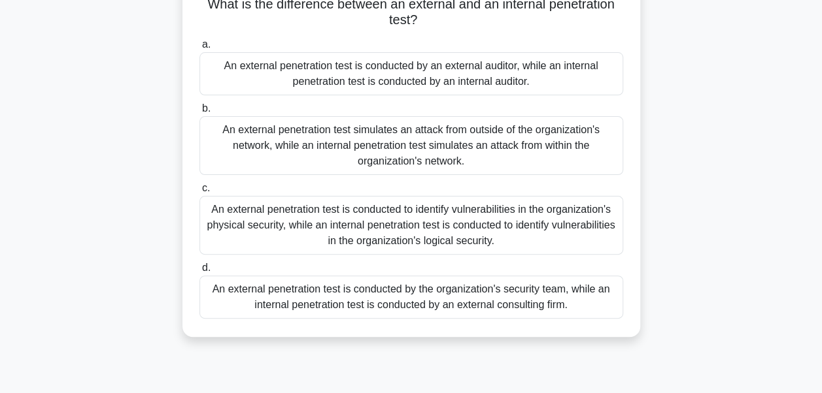
click at [456, 158] on div "An external penetration test simulates an attack from outside of the organizati…" at bounding box center [411, 145] width 424 height 59
click at [199, 113] on input "b. An external penetration test simulates an attack from outside of the organiz…" at bounding box center [199, 109] width 0 height 8
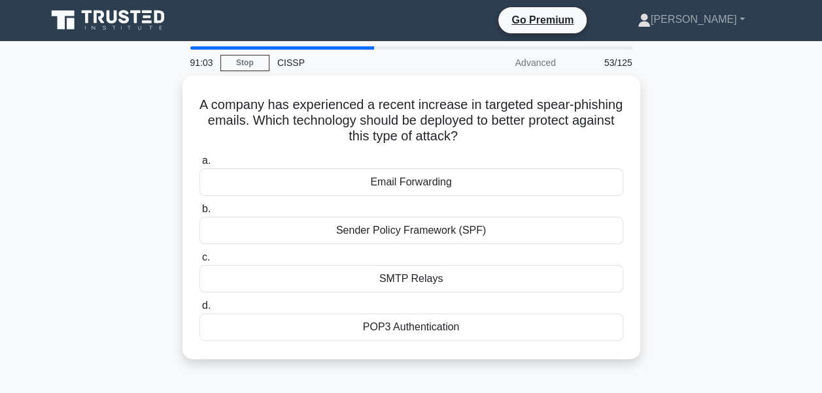
scroll to position [0, 0]
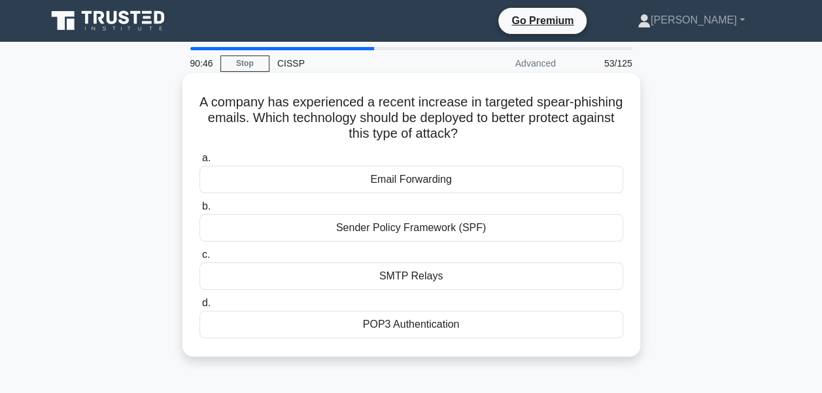
click at [418, 319] on div "POP3 Authentication" at bounding box center [411, 324] width 424 height 27
click at [199, 308] on input "d. POP3 Authentication" at bounding box center [199, 303] width 0 height 8
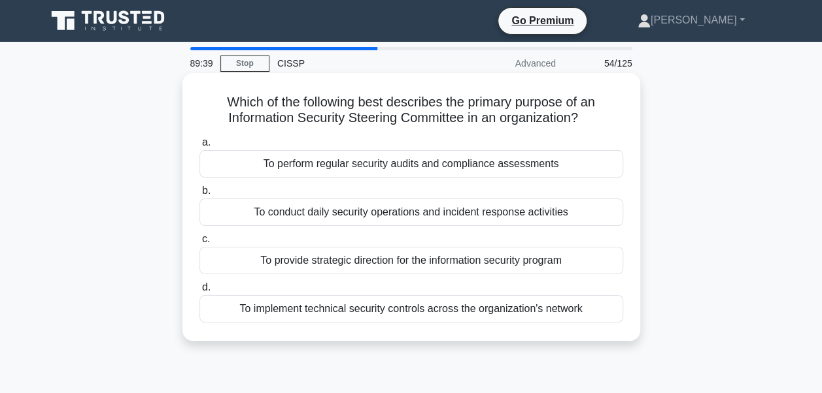
click at [266, 256] on div "To provide strategic direction for the information security program" at bounding box center [411, 260] width 424 height 27
click at [199, 244] on input "c. To provide strategic direction for the information security program" at bounding box center [199, 239] width 0 height 8
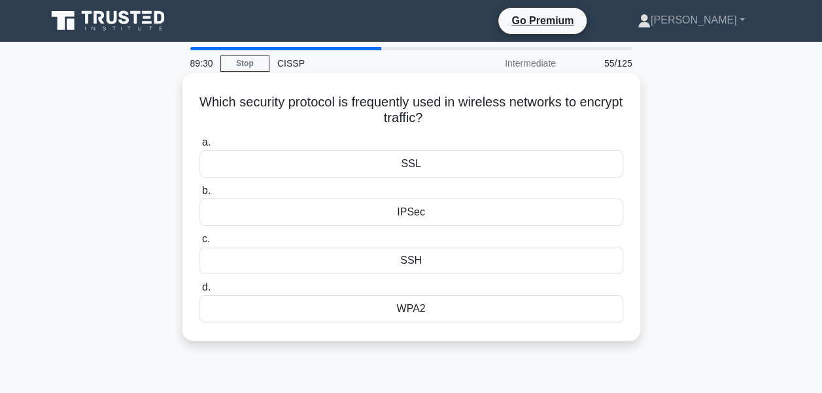
click at [402, 314] on div "WPA2" at bounding box center [411, 308] width 424 height 27
click at [199, 292] on input "d. WPA2" at bounding box center [199, 288] width 0 height 8
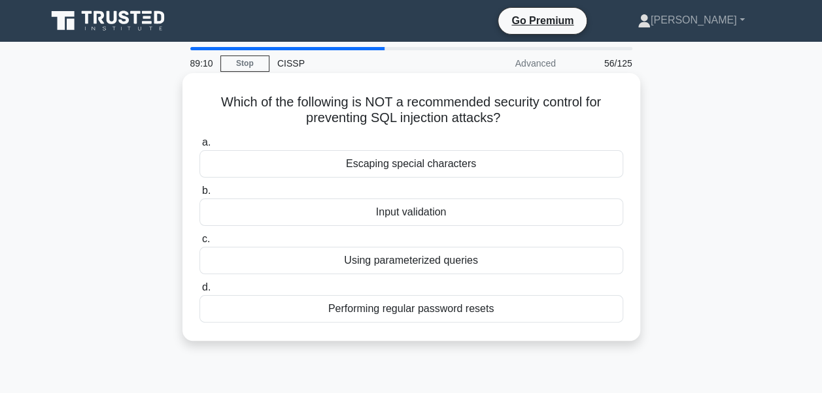
click at [392, 214] on div "Input validation" at bounding box center [411, 212] width 424 height 27
click at [199, 195] on input "b. Input validation" at bounding box center [199, 191] width 0 height 8
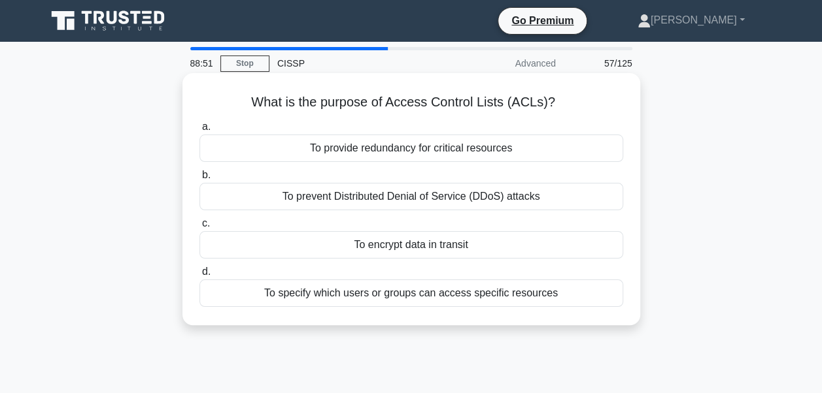
click at [405, 290] on div "To specify which users or groups can access specific resources" at bounding box center [411, 293] width 424 height 27
click at [199, 276] on input "d. To specify which users or groups can access specific resources" at bounding box center [199, 272] width 0 height 8
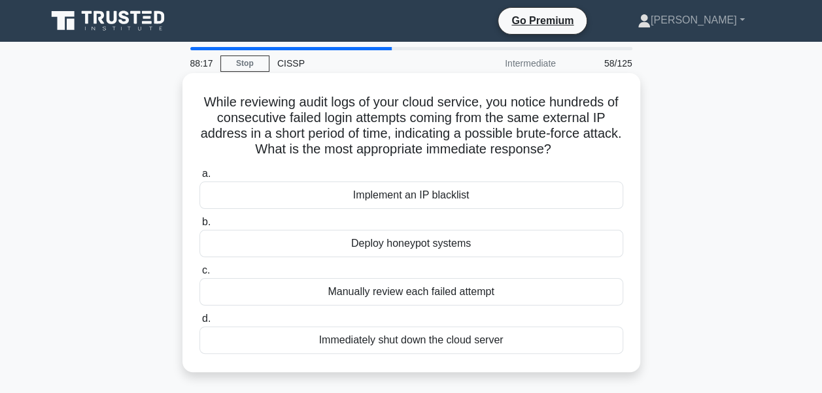
click at [331, 195] on div "Implement an IP blacklist" at bounding box center [411, 195] width 424 height 27
click at [199, 178] on input "a. Implement an IP blacklist" at bounding box center [199, 174] width 0 height 8
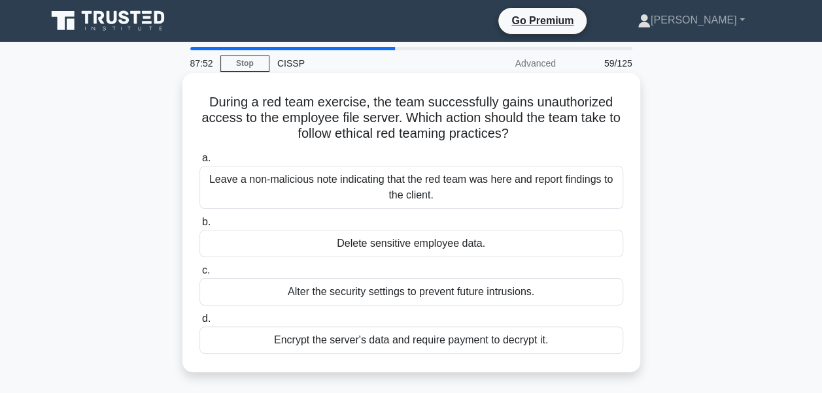
click at [333, 288] on div "Alter the security settings to prevent future intrusions." at bounding box center [411, 291] width 424 height 27
click at [199, 275] on input "c. Alter the security settings to prevent future intrusions." at bounding box center [199, 271] width 0 height 8
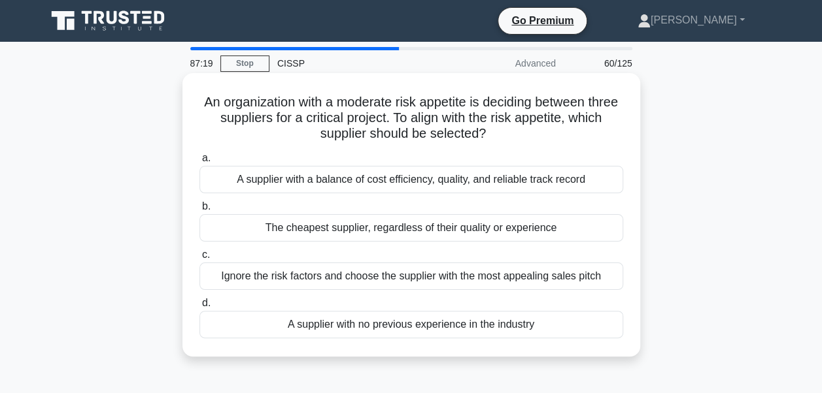
click at [340, 184] on div "A supplier with a balance of cost efficiency, quality, and reliable track record" at bounding box center [411, 179] width 424 height 27
click at [199, 163] on input "a. A supplier with a balance of cost efficiency, quality, and reliable track re…" at bounding box center [199, 158] width 0 height 8
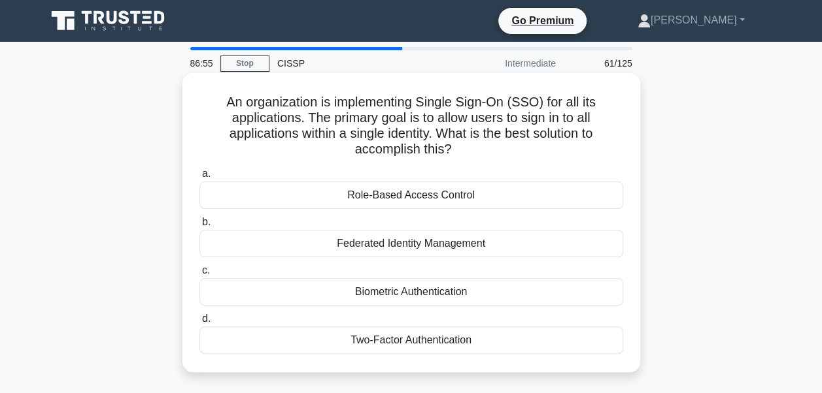
click at [339, 239] on div "Federated Identity Management" at bounding box center [411, 243] width 424 height 27
click at [199, 227] on input "b. Federated Identity Management" at bounding box center [199, 222] width 0 height 8
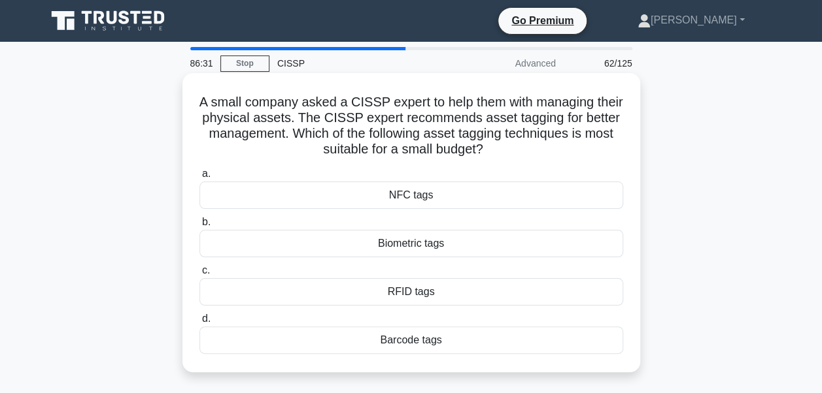
click at [395, 291] on div "RFID tags" at bounding box center [411, 291] width 424 height 27
click at [199, 275] on input "c. RFID tags" at bounding box center [199, 271] width 0 height 8
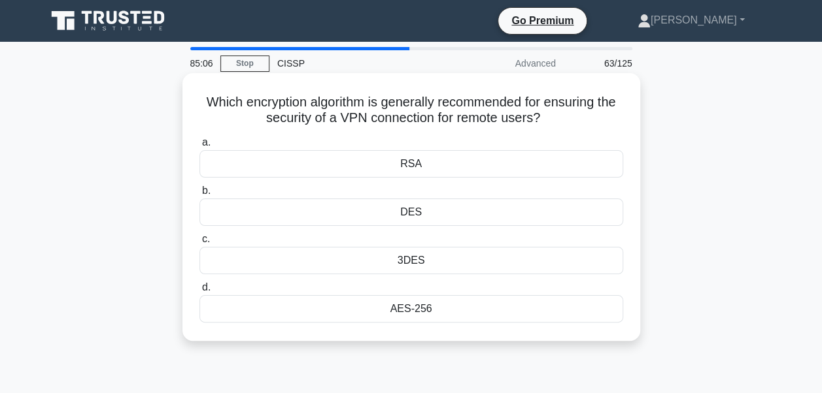
click at [437, 173] on div "RSA" at bounding box center [411, 163] width 424 height 27
click at [199, 147] on input "a. RSA" at bounding box center [199, 143] width 0 height 8
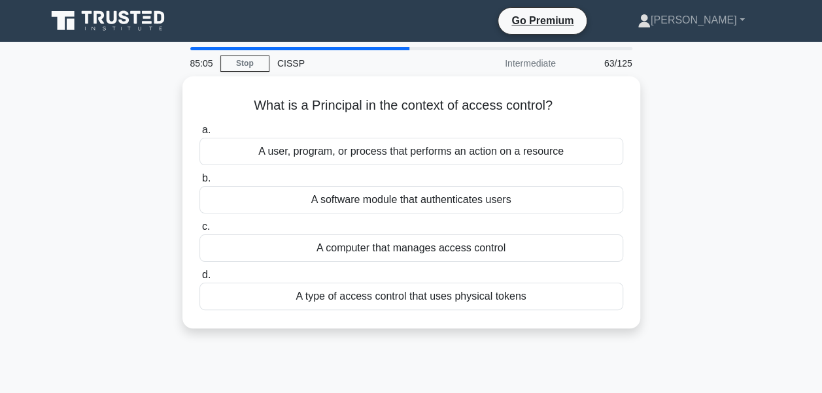
click at [437, 173] on label "b. A software module that authenticates users" at bounding box center [411, 192] width 424 height 43
click at [199, 175] on input "b. A software module that authenticates users" at bounding box center [199, 179] width 0 height 8
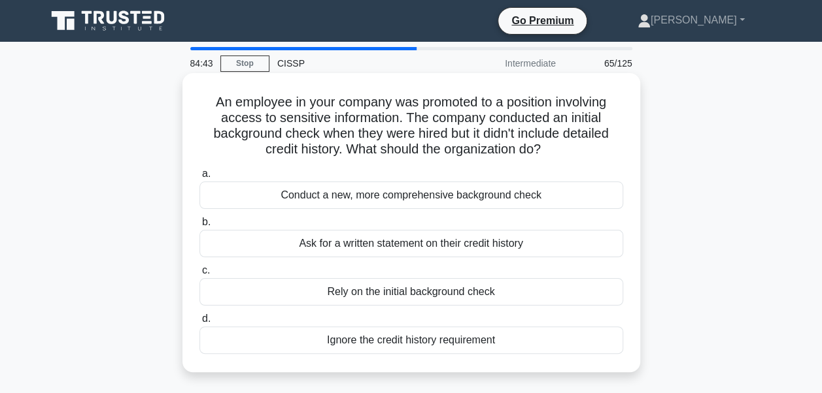
click at [307, 195] on div "Conduct a new, more comprehensive background check" at bounding box center [411, 195] width 424 height 27
click at [199, 178] on input "a. Conduct a new, more comprehensive background check" at bounding box center [199, 174] width 0 height 8
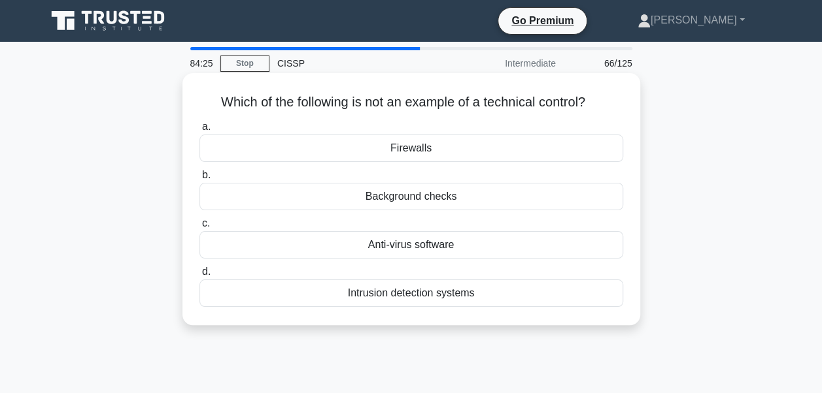
click at [393, 194] on div "Background checks" at bounding box center [411, 196] width 424 height 27
click at [199, 180] on input "b. Background checks" at bounding box center [199, 175] width 0 height 8
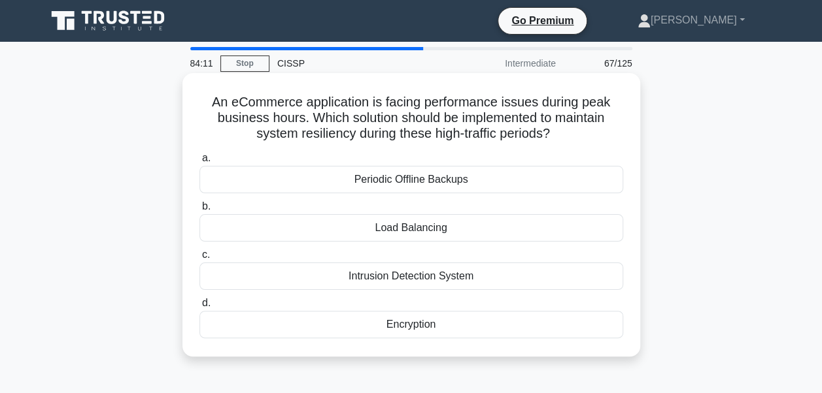
click at [426, 231] on div "Load Balancing" at bounding box center [411, 227] width 424 height 27
click at [199, 211] on input "b. Load Balancing" at bounding box center [199, 207] width 0 height 8
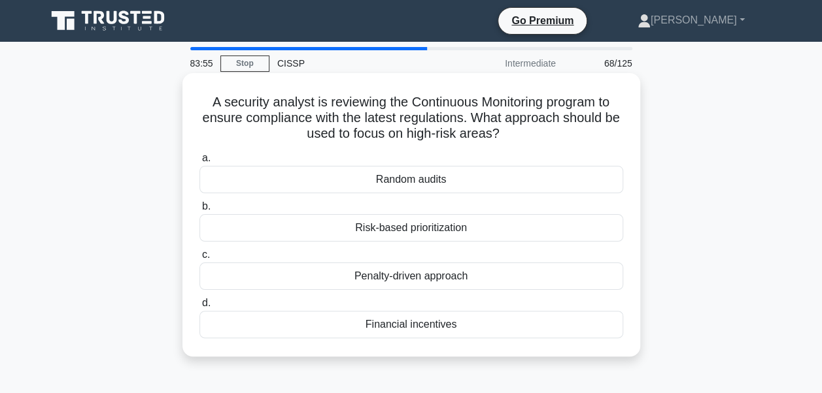
click at [392, 229] on div "Risk-based prioritization" at bounding box center [411, 227] width 424 height 27
click at [199, 211] on input "b. Risk-based prioritization" at bounding box center [199, 207] width 0 height 8
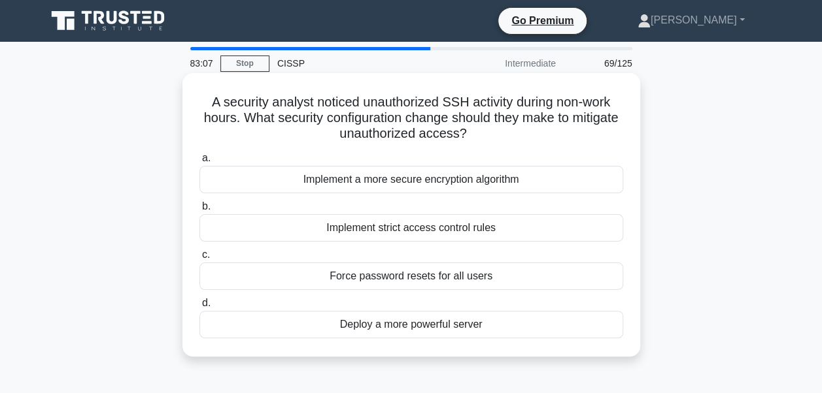
click at [344, 227] on div "Implement strict access control rules" at bounding box center [411, 227] width 424 height 27
click at [199, 211] on input "b. Implement strict access control rules" at bounding box center [199, 207] width 0 height 8
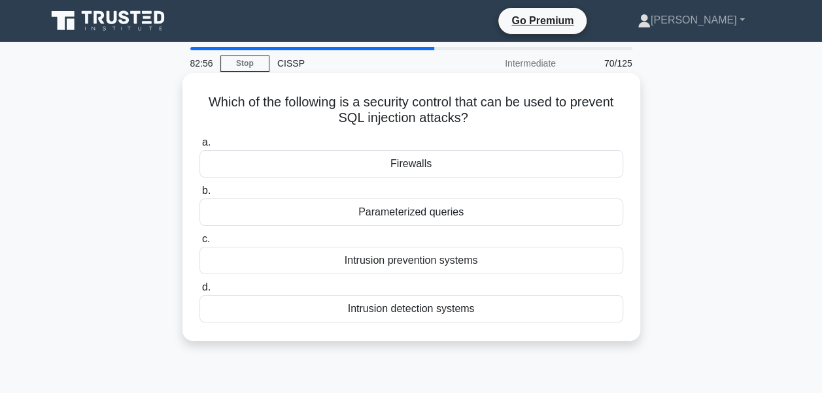
click at [389, 306] on div "Intrusion detection systems" at bounding box center [411, 308] width 424 height 27
click at [199, 292] on input "d. Intrusion detection systems" at bounding box center [199, 288] width 0 height 8
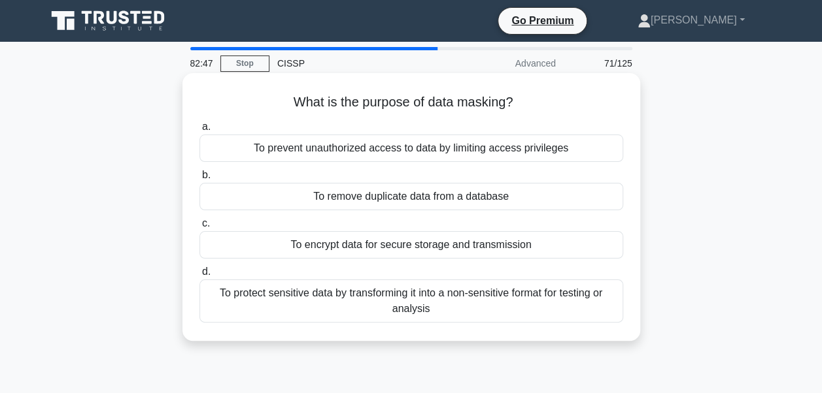
click at [377, 199] on div "To remove duplicate data from a database" at bounding box center [411, 196] width 424 height 27
click at [199, 180] on input "b. To remove duplicate data from a database" at bounding box center [199, 175] width 0 height 8
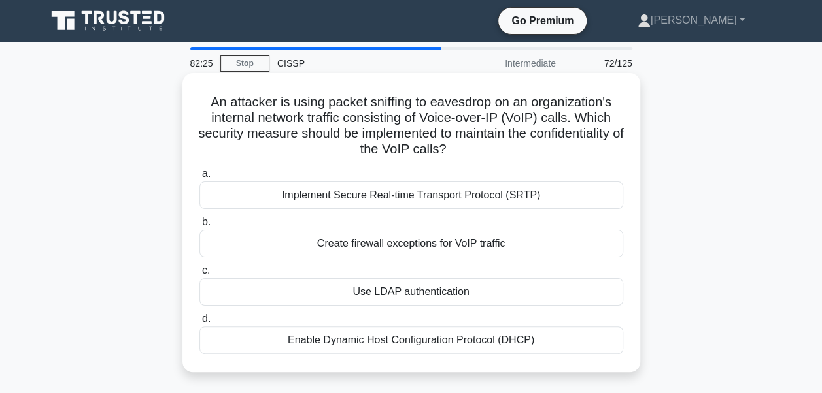
click at [329, 198] on div "Implement Secure Real-time Transport Protocol (SRTP)" at bounding box center [411, 195] width 424 height 27
click at [199, 178] on input "a. Implement Secure Real-time Transport Protocol (SRTP)" at bounding box center [199, 174] width 0 height 8
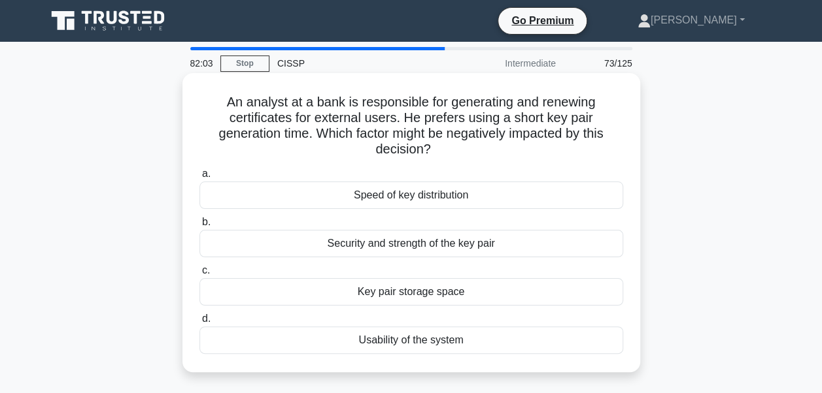
click at [354, 242] on div "Security and strength of the key pair" at bounding box center [411, 243] width 424 height 27
click at [199, 227] on input "b. Security and strength of the key pair" at bounding box center [199, 222] width 0 height 8
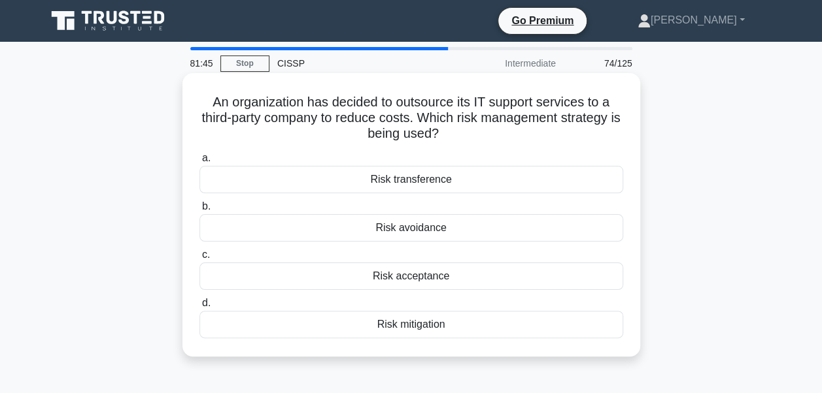
click at [406, 224] on div "Risk avoidance" at bounding box center [411, 227] width 424 height 27
click at [199, 211] on input "b. Risk avoidance" at bounding box center [199, 207] width 0 height 8
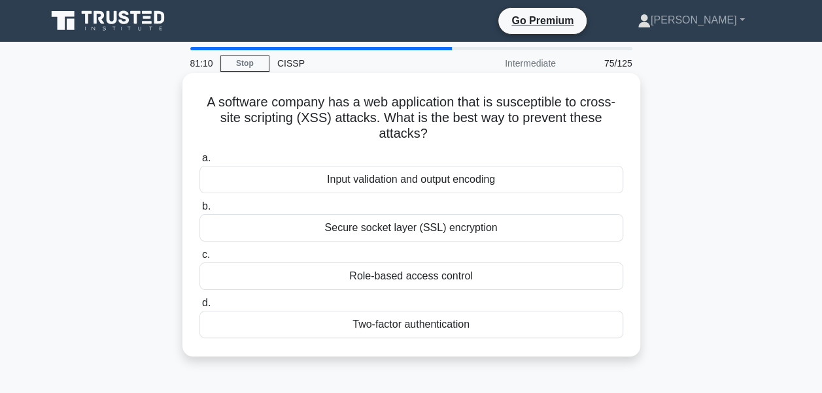
click at [384, 227] on div "Secure socket layer (SSL) encryption" at bounding box center [411, 227] width 424 height 27
click at [199, 211] on input "b. Secure socket layer (SSL) encryption" at bounding box center [199, 207] width 0 height 8
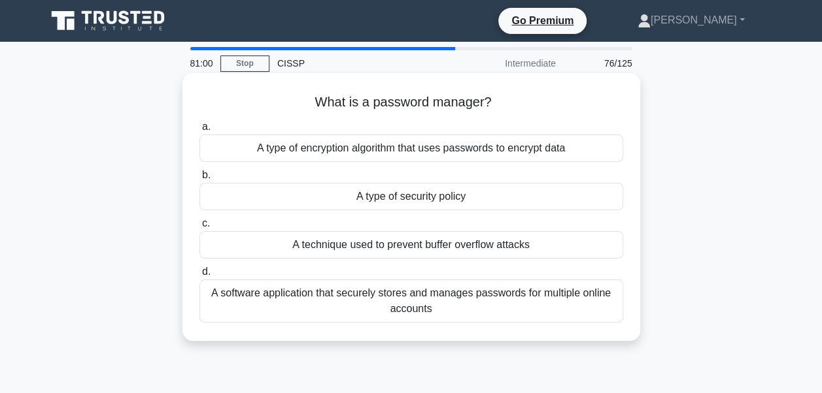
click at [370, 293] on div "A software application that securely stores and manages passwords for multiple …" at bounding box center [411, 301] width 424 height 43
click at [199, 276] on input "d. A software application that securely stores and manages passwords for multip…" at bounding box center [199, 272] width 0 height 8
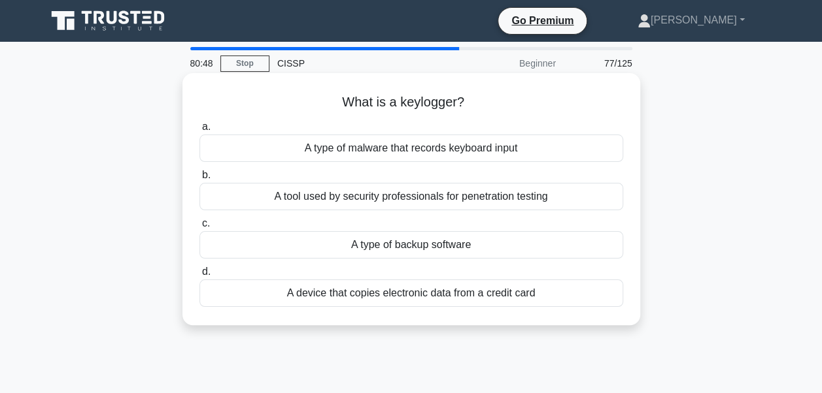
click at [342, 148] on div "A type of malware that records keyboard input" at bounding box center [411, 148] width 424 height 27
click at [199, 131] on input "a. A type of malware that records keyboard input" at bounding box center [199, 127] width 0 height 8
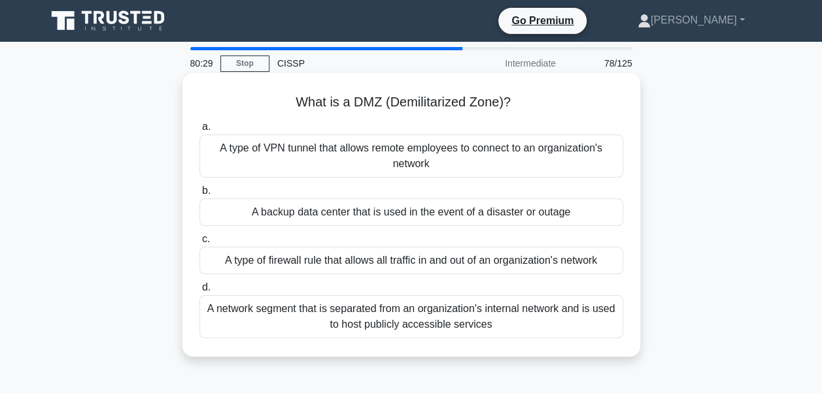
click at [359, 320] on div "A network segment that is separated from an organization's internal network and…" at bounding box center [411, 316] width 424 height 43
click at [199, 292] on input "d. A network segment that is separated from an organization's internal network …" at bounding box center [199, 288] width 0 height 8
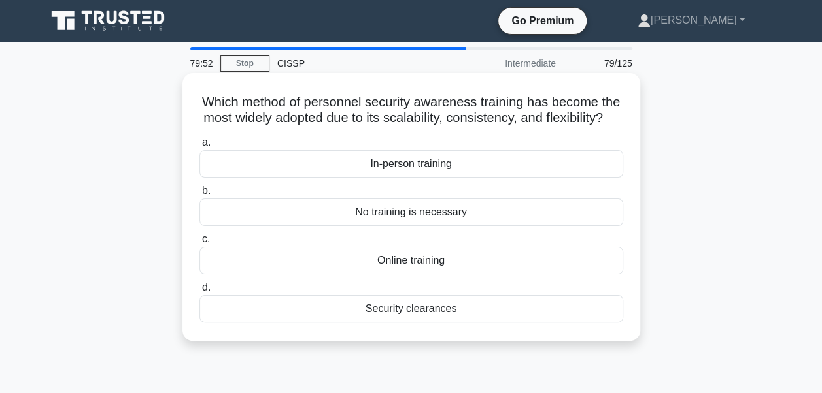
click at [411, 178] on div "In-person training" at bounding box center [411, 163] width 424 height 27
click at [199, 147] on input "a. In-person training" at bounding box center [199, 143] width 0 height 8
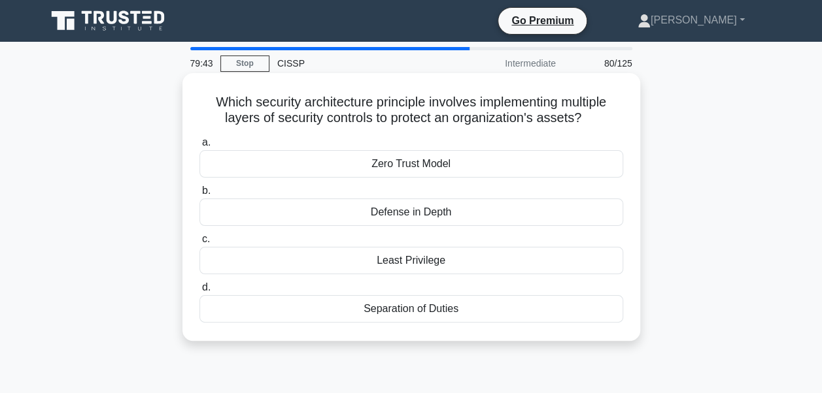
click at [393, 210] on div "Defense in Depth" at bounding box center [411, 212] width 424 height 27
click at [199, 195] on input "b. Defense in Depth" at bounding box center [199, 191] width 0 height 8
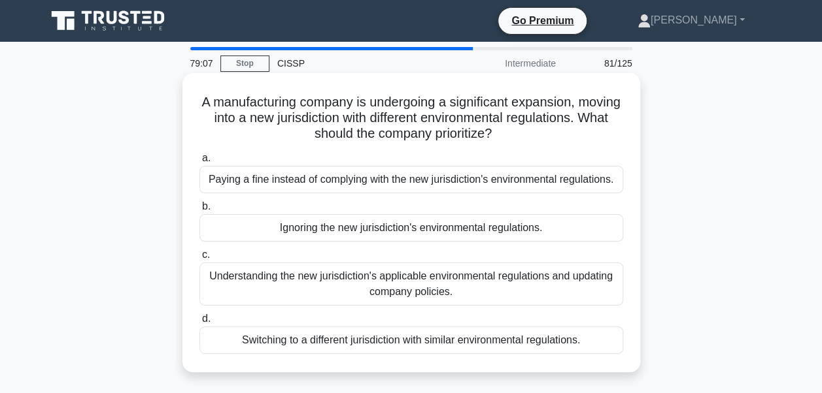
click at [335, 290] on div "Understanding the new jurisdiction's applicable environmental regulations and u…" at bounding box center [411, 284] width 424 height 43
click at [199, 259] on input "c. Understanding the new jurisdiction's applicable environmental regulations an…" at bounding box center [199, 255] width 0 height 8
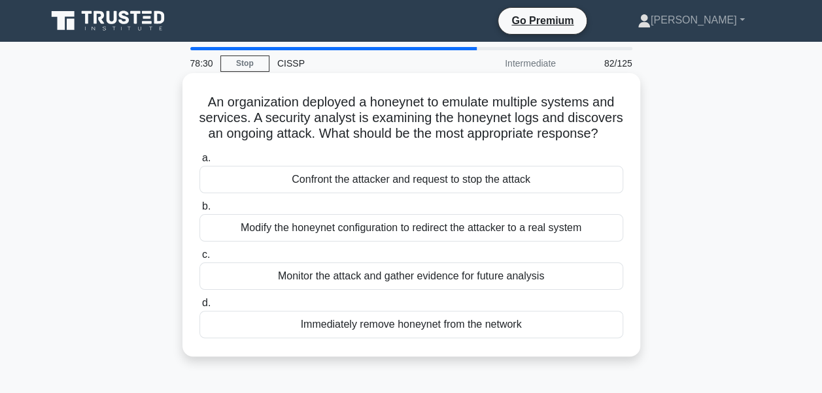
click at [384, 290] on div "Monitor the attack and gather evidence for future analysis" at bounding box center [411, 276] width 424 height 27
click at [199, 259] on input "c. Monitor the attack and gather evidence for future analysis" at bounding box center [199, 255] width 0 height 8
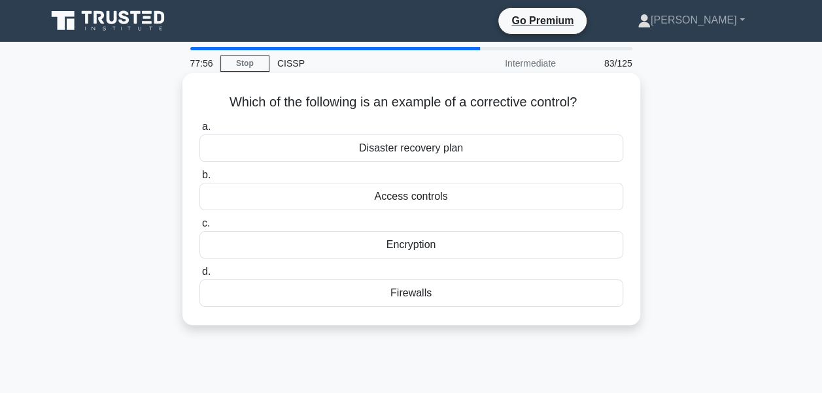
click at [374, 294] on div "Firewalls" at bounding box center [411, 293] width 424 height 27
click at [199, 276] on input "d. Firewalls" at bounding box center [199, 272] width 0 height 8
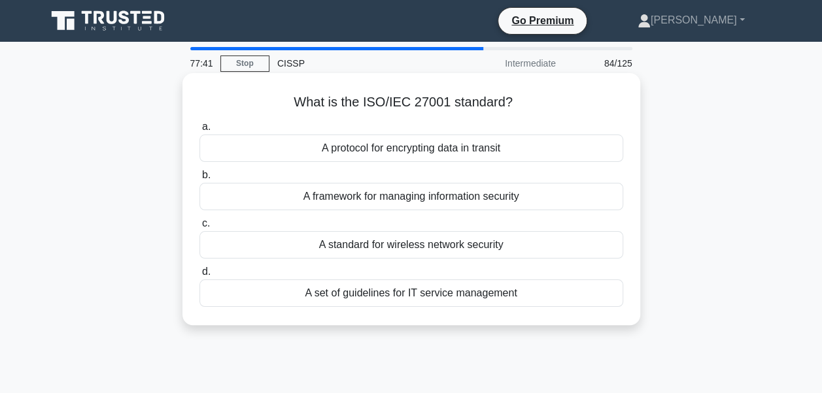
click at [350, 201] on div "A framework for managing information security" at bounding box center [411, 196] width 424 height 27
click at [199, 180] on input "b. A framework for managing information security" at bounding box center [199, 175] width 0 height 8
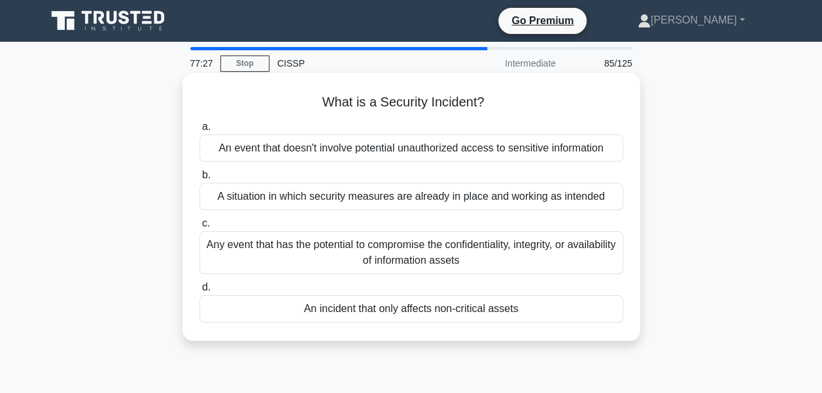
click at [345, 246] on div "Any event that has the potential to compromise the confidentiality, integrity, …" at bounding box center [411, 252] width 424 height 43
click at [199, 228] on input "c. Any event that has the potential to compromise the confidentiality, integrit…" at bounding box center [199, 224] width 0 height 8
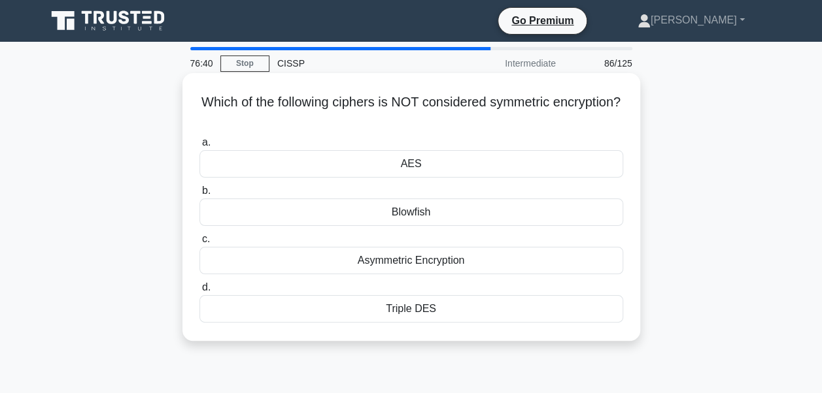
click at [403, 213] on div "Blowfish" at bounding box center [411, 212] width 424 height 27
click at [199, 195] on input "b. Blowfish" at bounding box center [199, 191] width 0 height 8
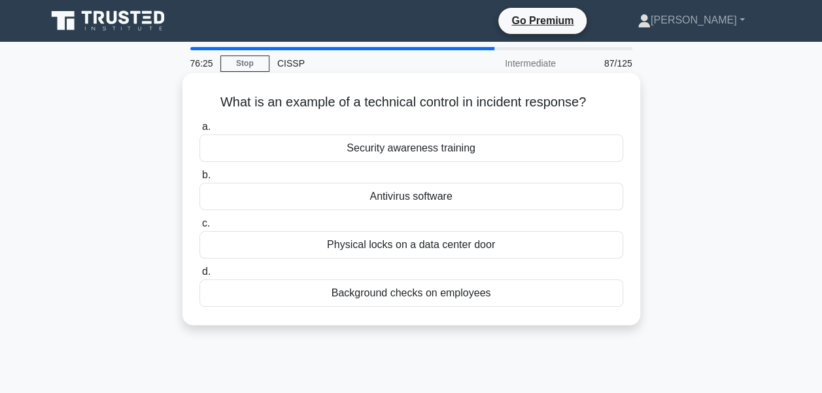
click at [341, 197] on div "Antivirus software" at bounding box center [411, 196] width 424 height 27
click at [199, 180] on input "b. Antivirus software" at bounding box center [199, 175] width 0 height 8
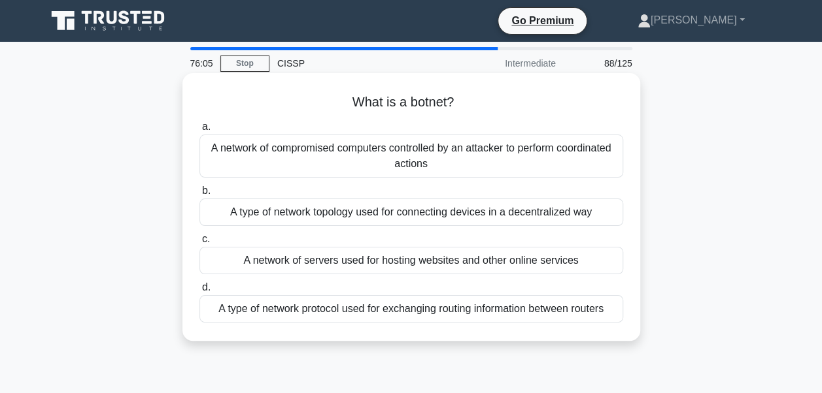
click at [324, 213] on div "A type of network topology used for connecting devices in a decentralized way" at bounding box center [411, 212] width 424 height 27
click at [199, 195] on input "b. A type of network topology used for connecting devices in a decentralized way" at bounding box center [199, 191] width 0 height 8
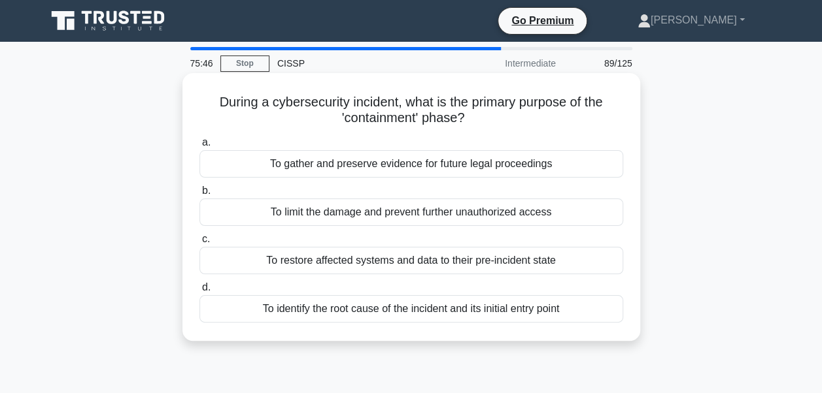
click at [315, 167] on div "To gather and preserve evidence for future legal proceedings" at bounding box center [411, 163] width 424 height 27
click at [199, 147] on input "a. To gather and preserve evidence for future legal proceedings" at bounding box center [199, 143] width 0 height 8
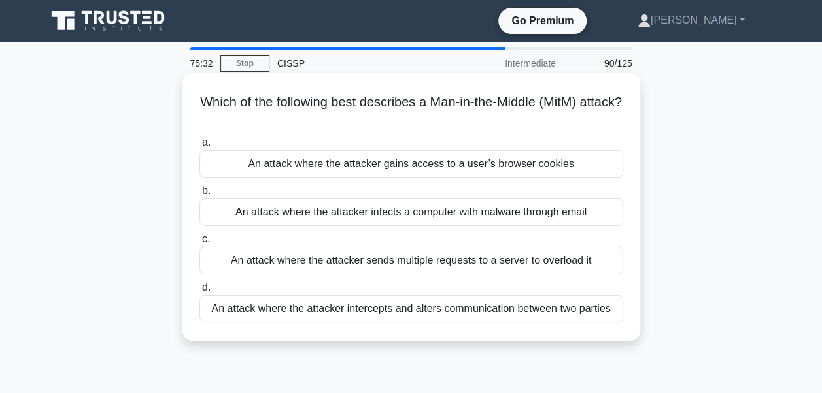
click at [365, 305] on div "An attack where the attacker intercepts and alters communication between two pa…" at bounding box center [411, 308] width 424 height 27
click at [199, 292] on input "d. An attack where the attacker intercepts and alters communication between two…" at bounding box center [199, 288] width 0 height 8
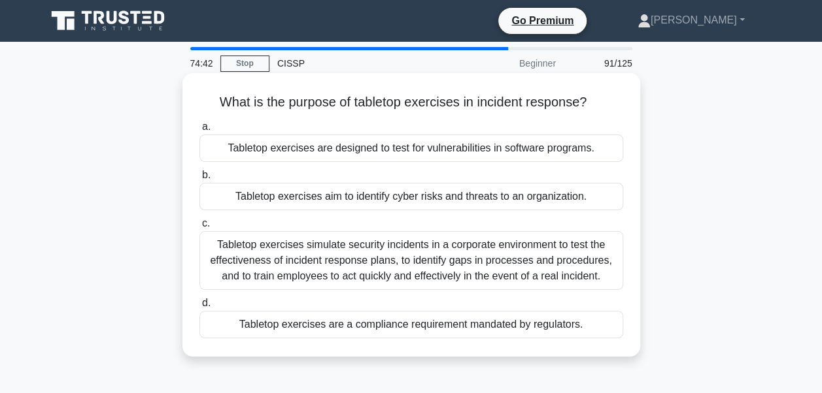
click at [355, 265] on div "Tabletop exercises simulate security incidents in a corporate environment to te…" at bounding box center [411, 260] width 424 height 59
click at [199, 228] on input "c. Tabletop exercises simulate security incidents in a corporate environment to…" at bounding box center [199, 224] width 0 height 8
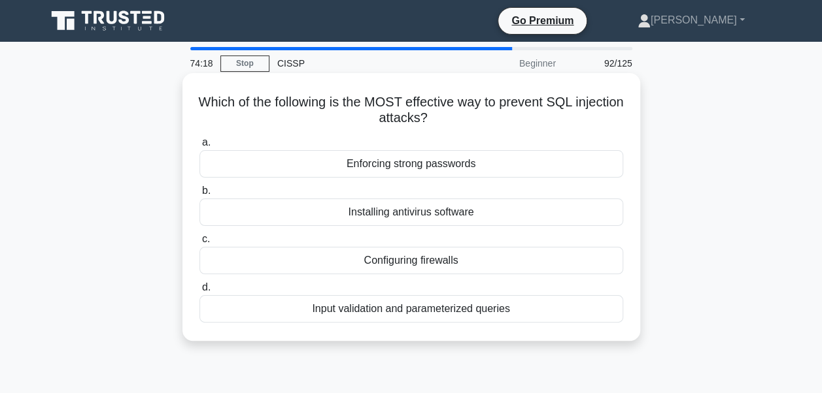
click at [365, 250] on div "Configuring firewalls" at bounding box center [411, 260] width 424 height 27
click at [199, 244] on input "c. Configuring firewalls" at bounding box center [199, 239] width 0 height 8
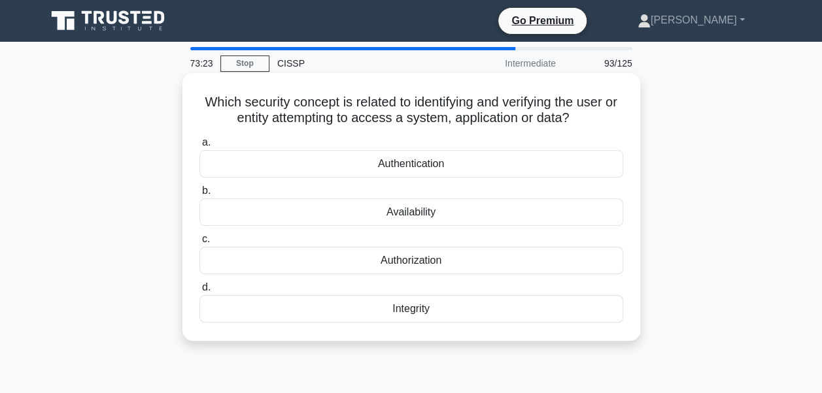
click at [395, 265] on div "Authorization" at bounding box center [411, 260] width 424 height 27
click at [199, 244] on input "c. Authorization" at bounding box center [199, 239] width 0 height 8
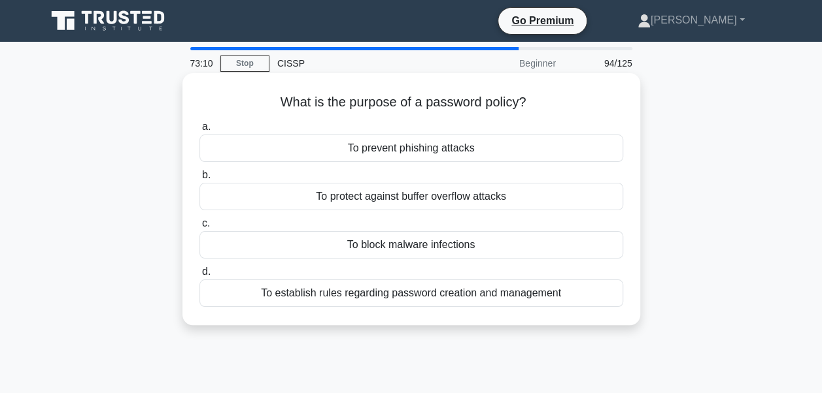
click at [378, 297] on div "To establish rules regarding password creation and management" at bounding box center [411, 293] width 424 height 27
click at [199, 276] on input "d. To establish rules regarding password creation and management" at bounding box center [199, 272] width 0 height 8
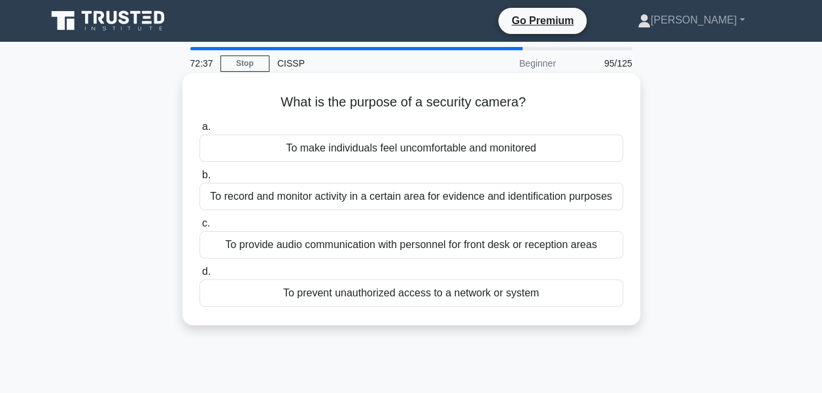
click at [441, 193] on div "To record and monitor activity in a certain area for evidence and identificatio…" at bounding box center [411, 196] width 424 height 27
click at [199, 180] on input "b. To record and monitor activity in a certain area for evidence and identifica…" at bounding box center [199, 175] width 0 height 8
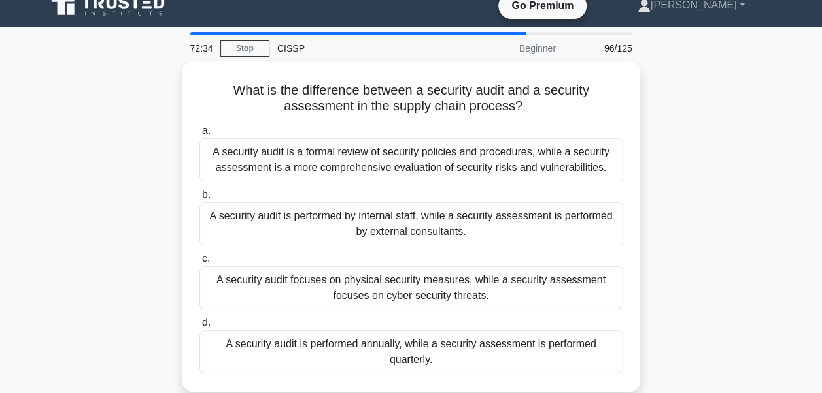
scroll to position [26, 0]
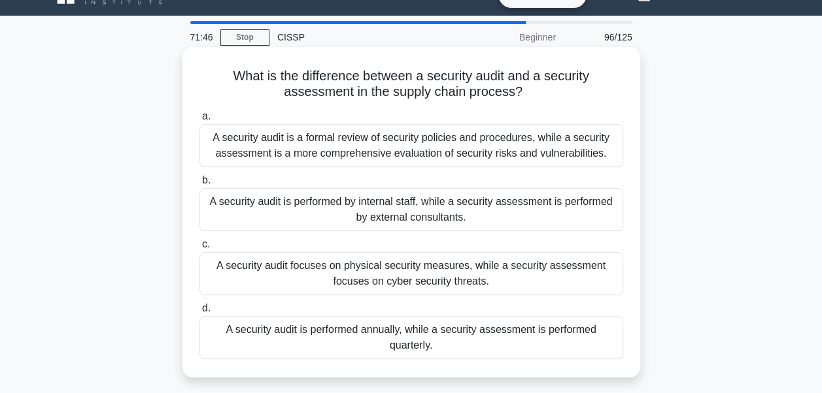
click at [415, 144] on div "A security audit is a formal review of security policies and procedures, while …" at bounding box center [411, 145] width 424 height 43
click at [199, 121] on input "a. A security audit is a formal review of security policies and procedures, whi…" at bounding box center [199, 116] width 0 height 8
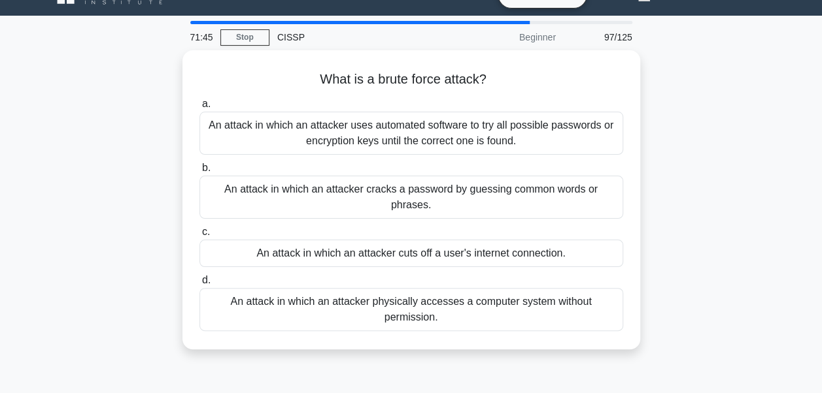
scroll to position [0, 0]
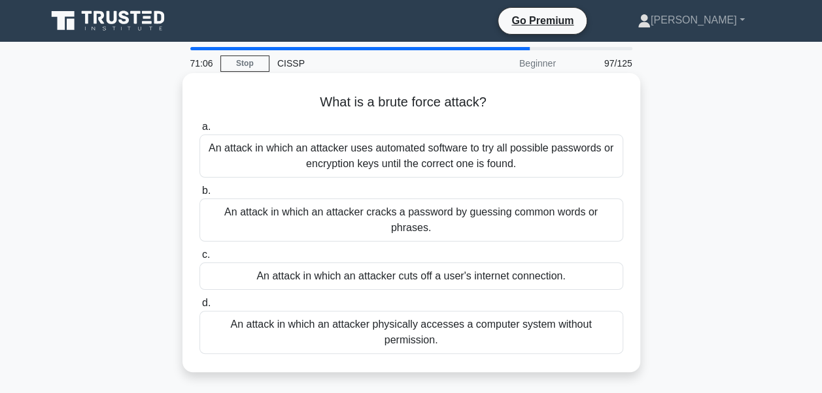
click at [453, 157] on div "An attack in which an attacker uses automated software to try all possible pass…" at bounding box center [411, 156] width 424 height 43
click at [199, 131] on input "a. An attack in which an attacker uses automated software to try all possible p…" at bounding box center [199, 127] width 0 height 8
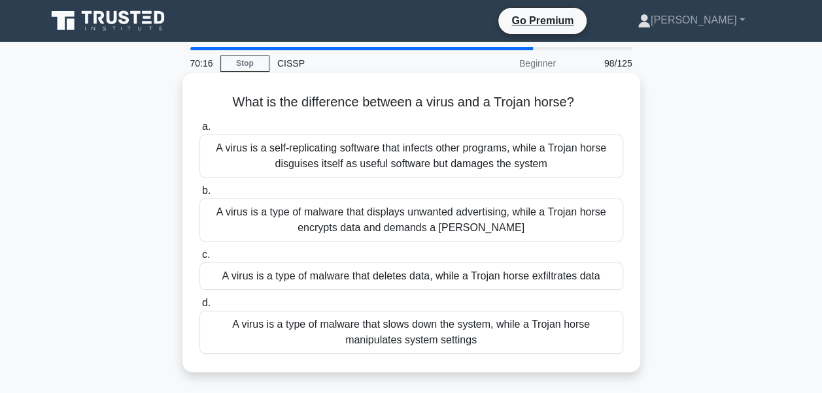
click at [365, 151] on div "A virus is a self-replicating software that infects other programs, while a Tro…" at bounding box center [411, 156] width 424 height 43
click at [199, 131] on input "a. A virus is a self-replicating software that infects other programs, while a …" at bounding box center [199, 127] width 0 height 8
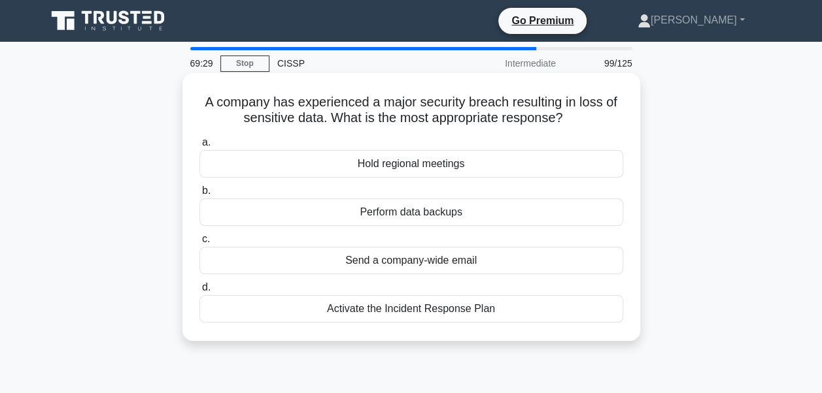
click at [369, 314] on div "Activate the Incident Response Plan" at bounding box center [411, 308] width 424 height 27
click at [199, 292] on input "d. Activate the Incident Response Plan" at bounding box center [199, 288] width 0 height 8
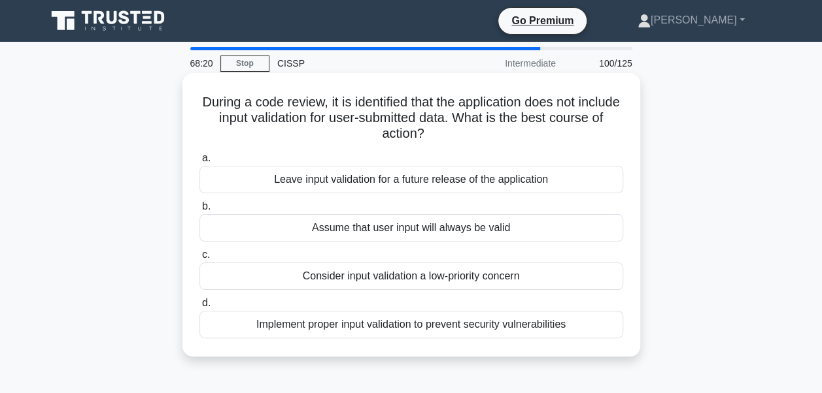
click at [301, 332] on div "Implement proper input validation to prevent security vulnerabilities" at bounding box center [411, 324] width 424 height 27
click at [199, 308] on input "d. Implement proper input validation to prevent security vulnerabilities" at bounding box center [199, 303] width 0 height 8
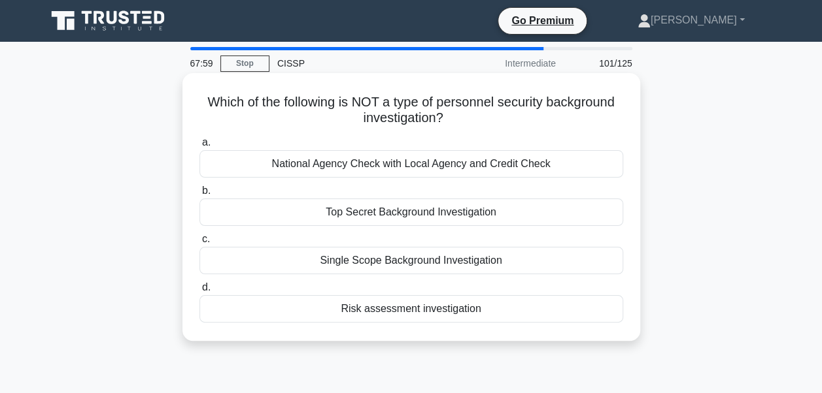
click at [386, 315] on div "Risk assessment investigation" at bounding box center [411, 308] width 424 height 27
click at [199, 292] on input "d. Risk assessment investigation" at bounding box center [199, 288] width 0 height 8
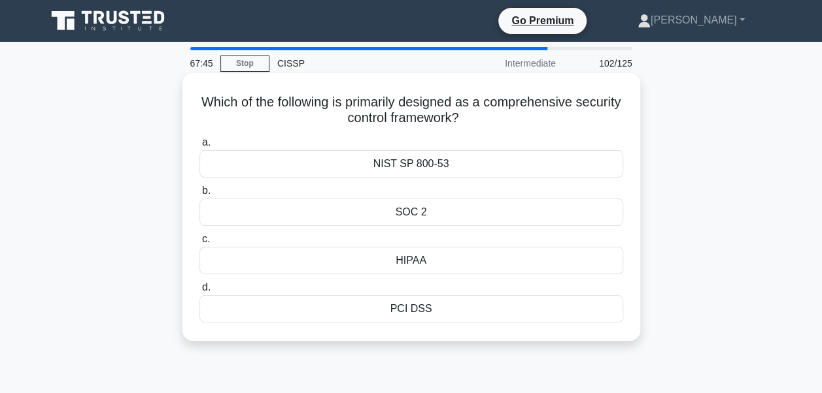
click at [406, 165] on div "NIST SP 800-53" at bounding box center [411, 163] width 424 height 27
click at [199, 147] on input "a. NIST SP 800-53" at bounding box center [199, 143] width 0 height 8
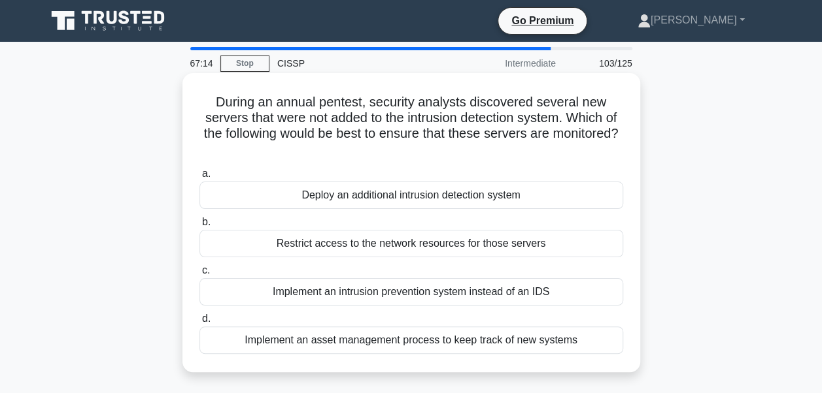
click at [392, 341] on div "Implement an asset management process to keep track of new systems" at bounding box center [411, 340] width 424 height 27
click at [199, 324] on input "d. Implement an asset management process to keep track of new systems" at bounding box center [199, 319] width 0 height 8
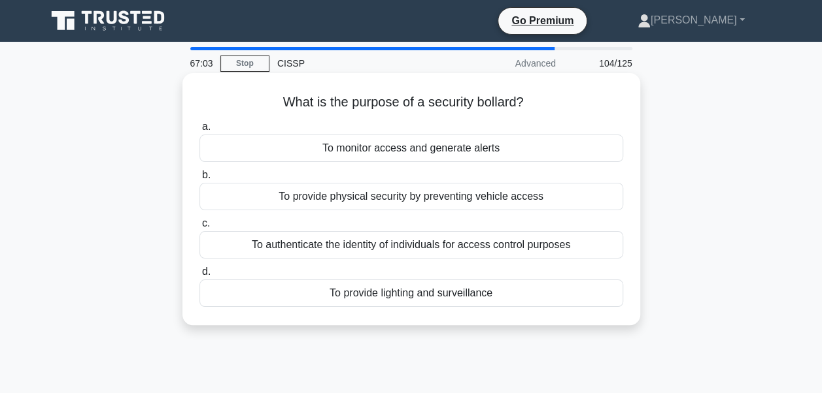
click at [388, 197] on div "To provide physical security by preventing vehicle access" at bounding box center [411, 196] width 424 height 27
click at [199, 180] on input "b. To provide physical security by preventing vehicle access" at bounding box center [199, 175] width 0 height 8
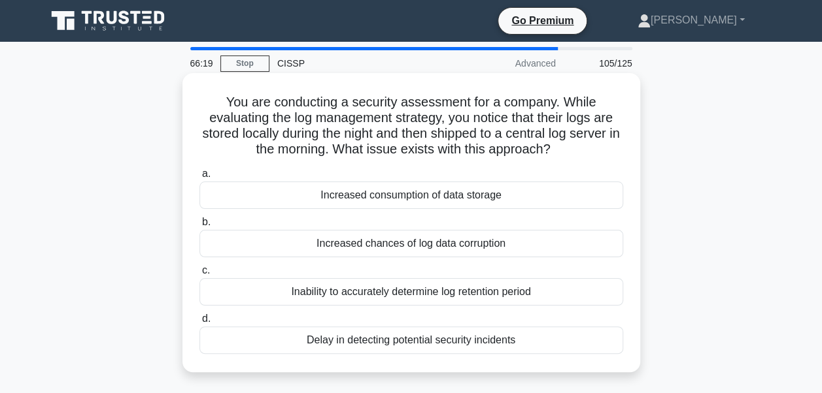
click at [354, 202] on div "Increased consumption of data storage" at bounding box center [411, 195] width 424 height 27
click at [199, 178] on input "a. Increased consumption of data storage" at bounding box center [199, 174] width 0 height 8
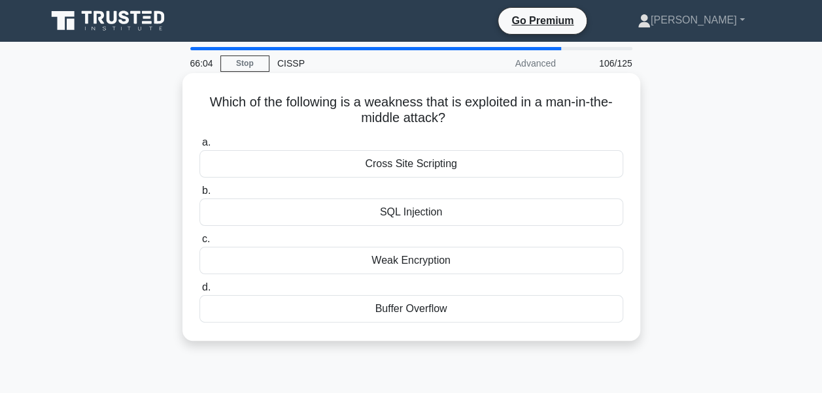
click at [392, 213] on div "SQL Injection" at bounding box center [411, 212] width 424 height 27
click at [199, 195] on input "b. SQL Injection" at bounding box center [199, 191] width 0 height 8
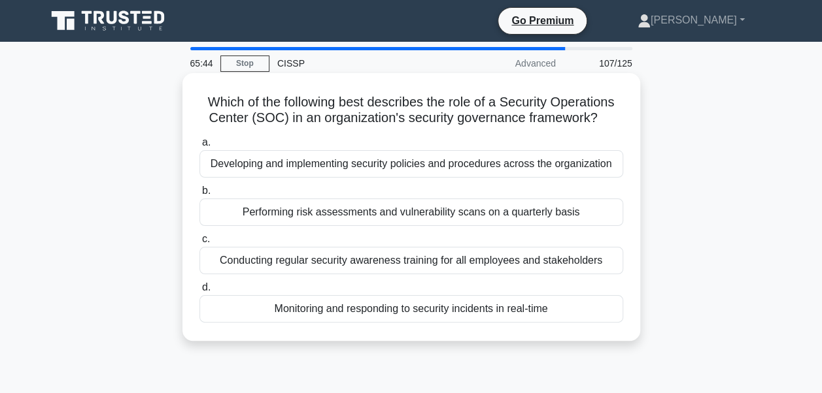
click at [393, 316] on div "Monitoring and responding to security incidents in real-time" at bounding box center [411, 308] width 424 height 27
click at [199, 292] on input "d. Monitoring and responding to security incidents in real-time" at bounding box center [199, 288] width 0 height 8
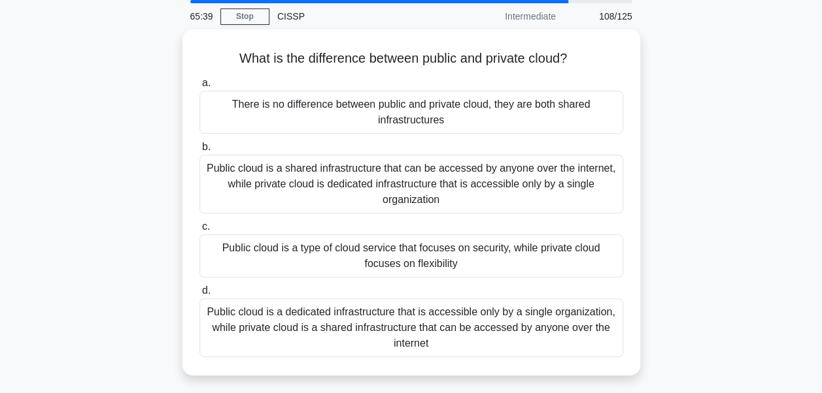
scroll to position [52, 0]
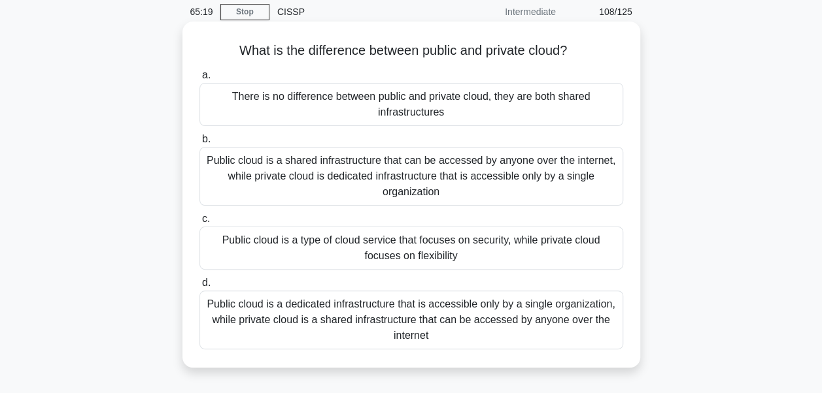
click at [443, 161] on div "Public cloud is a shared infrastructure that can be accessed by anyone over the…" at bounding box center [411, 176] width 424 height 59
click at [199, 144] on input "b. Public cloud is a shared infrastructure that can be accessed by anyone over …" at bounding box center [199, 139] width 0 height 8
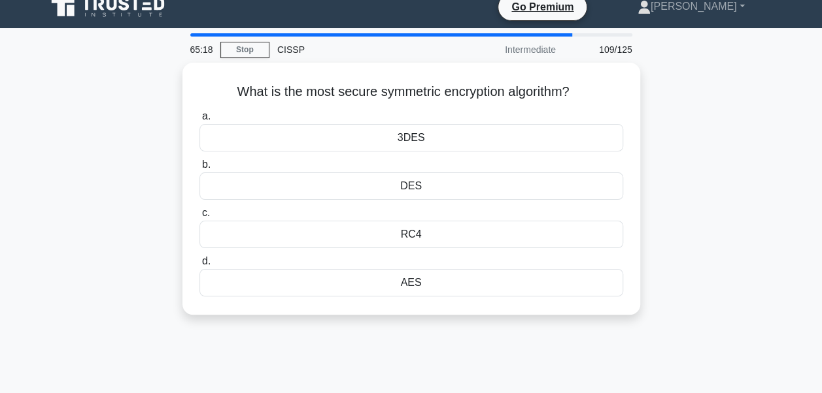
scroll to position [0, 0]
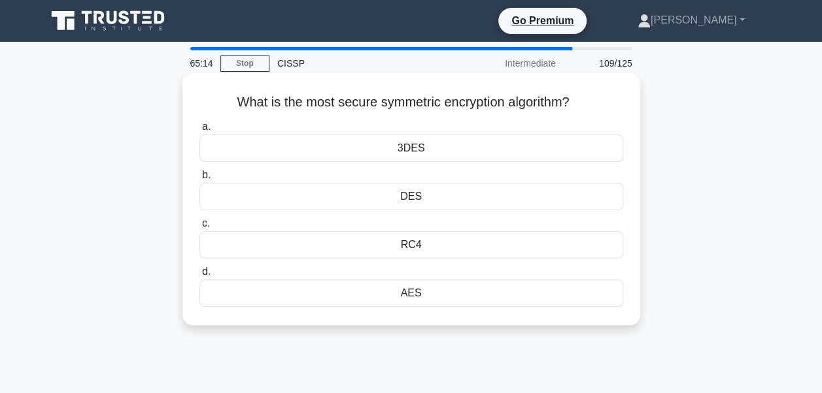
click at [407, 295] on div "AES" at bounding box center [411, 293] width 424 height 27
click at [199, 276] on input "d. AES" at bounding box center [199, 272] width 0 height 8
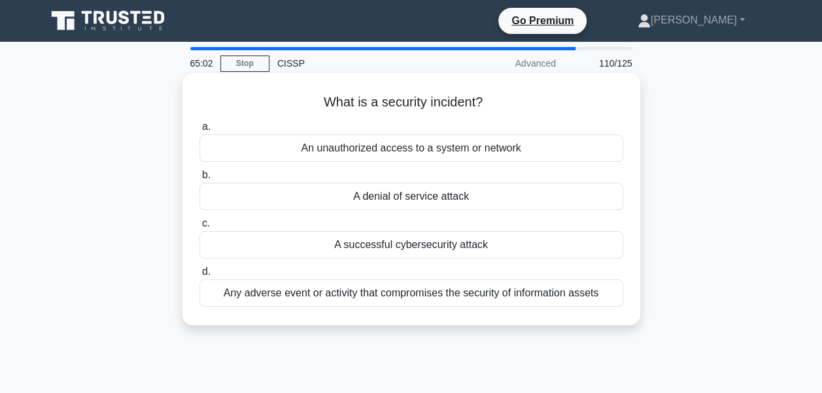
click at [436, 295] on div "Any adverse event or activity that compromises the security of information asse…" at bounding box center [411, 293] width 424 height 27
click at [199, 276] on input "d. Any adverse event or activity that compromises the security of information a…" at bounding box center [199, 272] width 0 height 8
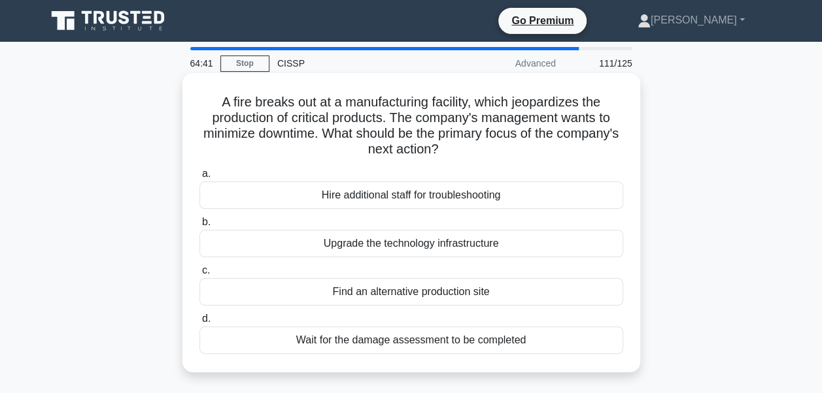
click at [436, 290] on div "Find an alternative production site" at bounding box center [411, 291] width 424 height 27
click at [199, 275] on input "c. Find an alternative production site" at bounding box center [199, 271] width 0 height 8
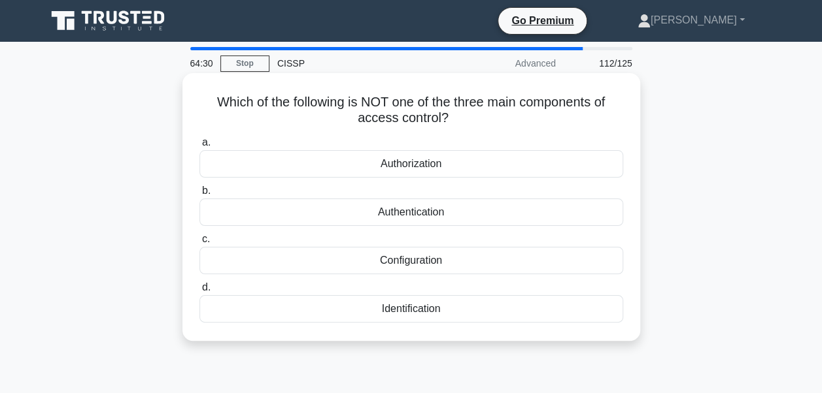
click at [424, 262] on div "Configuration" at bounding box center [411, 260] width 424 height 27
click at [199, 244] on input "c. Configuration" at bounding box center [199, 239] width 0 height 8
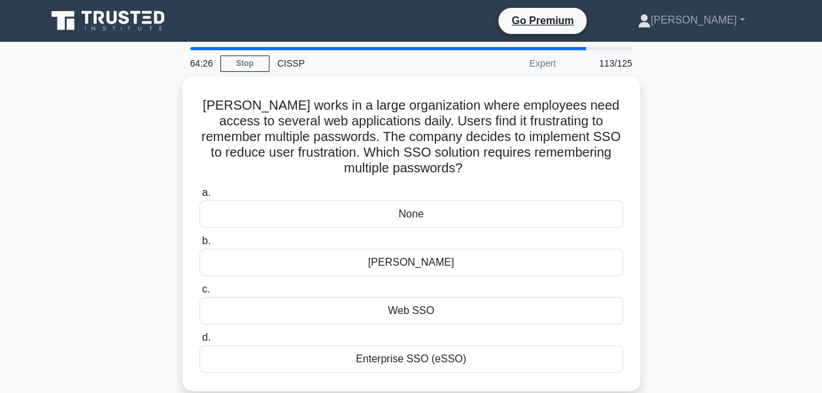
click at [424, 262] on div "SAML" at bounding box center [411, 262] width 424 height 27
click at [199, 246] on input "b. SAML" at bounding box center [199, 241] width 0 height 8
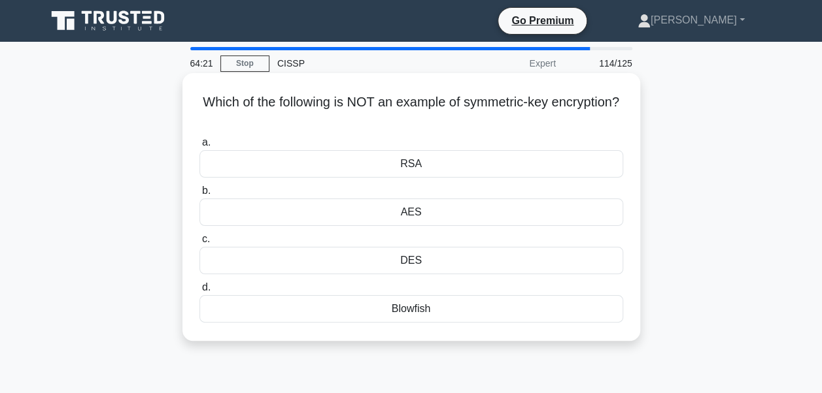
click at [344, 125] on h5 "Which of the following is NOT an example of symmetric-key encryption? .spinner_…" at bounding box center [411, 110] width 426 height 33
click at [412, 315] on div "Blowfish" at bounding box center [411, 308] width 424 height 27
click at [199, 292] on input "d. Blowfish" at bounding box center [199, 288] width 0 height 8
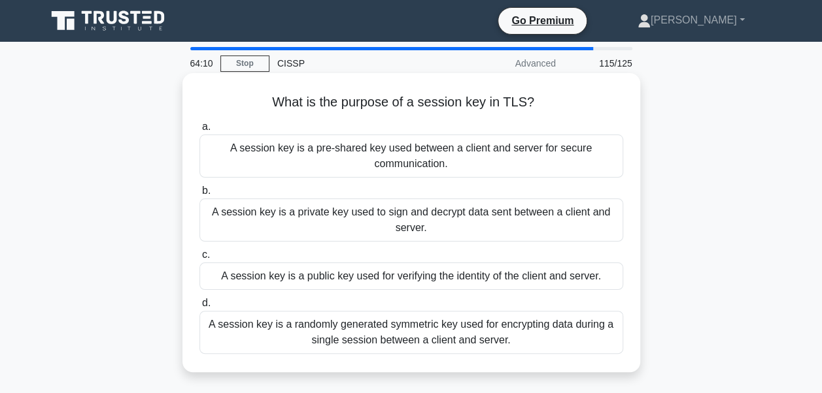
click at [324, 116] on div "What is the purpose of a session key in TLS? .spinner_0XTQ{transform-origin:cen…" at bounding box center [411, 222] width 447 height 289
click at [392, 331] on div "A session key is a randomly generated symmetric key used for encrypting data du…" at bounding box center [411, 332] width 424 height 43
click at [199, 308] on input "d. A session key is a randomly generated symmetric key used for encrypting data…" at bounding box center [199, 303] width 0 height 8
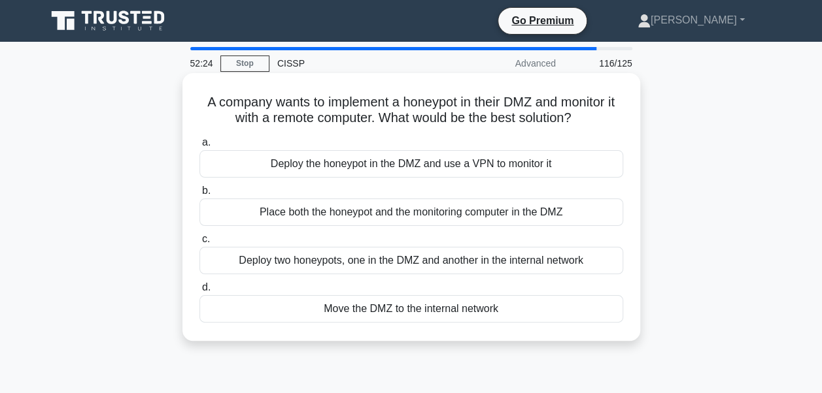
click at [377, 215] on div "Place both the honeypot and the monitoring computer in the DMZ" at bounding box center [411, 212] width 424 height 27
click at [199, 195] on input "b. Place both the honeypot and the monitoring computer in the DMZ" at bounding box center [199, 191] width 0 height 8
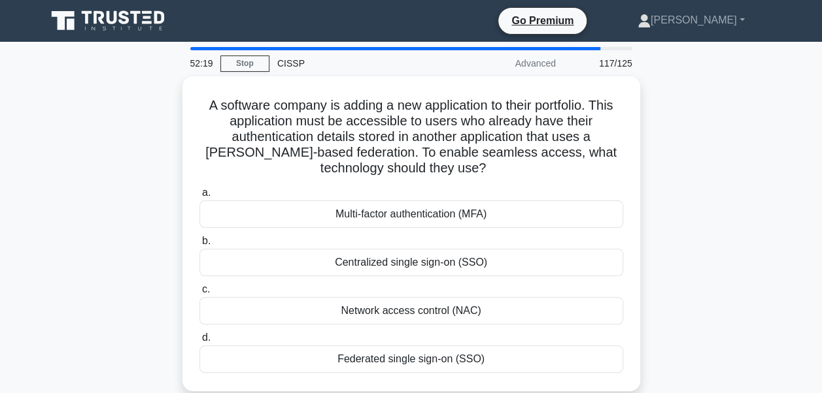
scroll to position [26, 0]
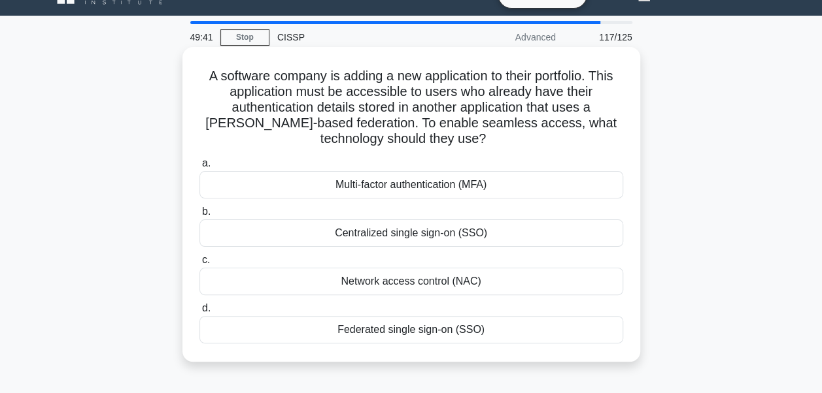
click at [430, 229] on div "Centralized single sign-on (SSO)" at bounding box center [411, 233] width 424 height 27
click at [199, 216] on input "b. Centralized single sign-on (SSO)" at bounding box center [199, 212] width 0 height 8
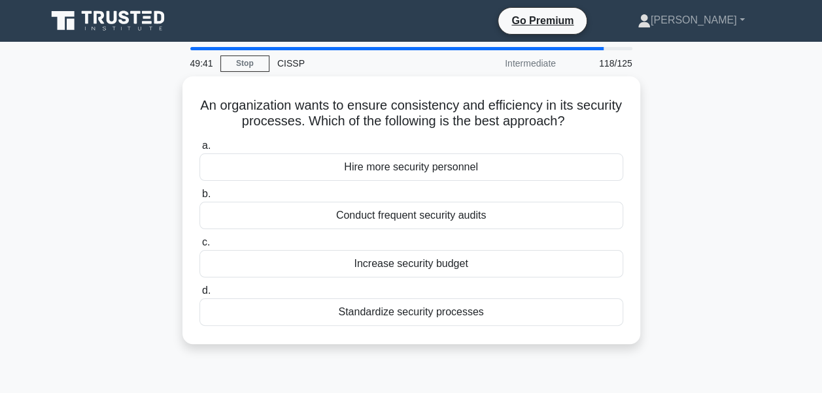
scroll to position [0, 0]
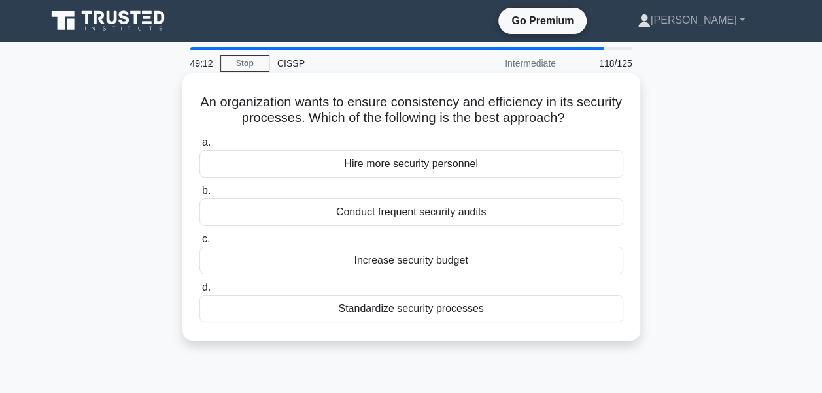
click at [392, 305] on div "Standardize security processes" at bounding box center [411, 308] width 424 height 27
click at [199, 292] on input "d. Standardize security processes" at bounding box center [199, 288] width 0 height 8
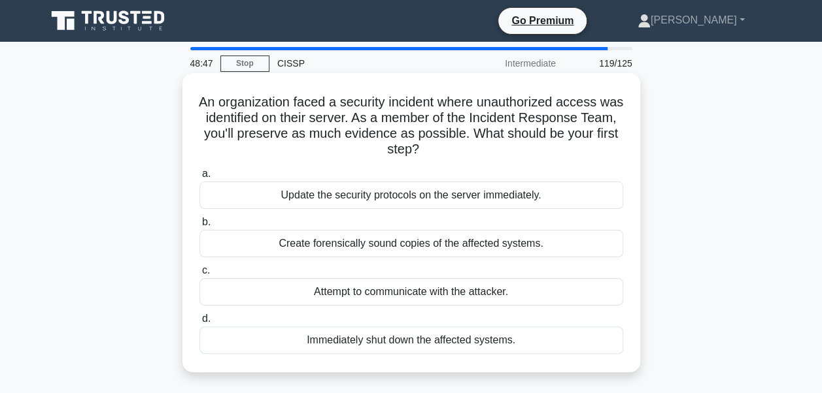
click at [353, 239] on div "Create forensically sound copies of the affected systems." at bounding box center [411, 243] width 424 height 27
click at [199, 227] on input "b. Create forensically sound copies of the affected systems." at bounding box center [199, 222] width 0 height 8
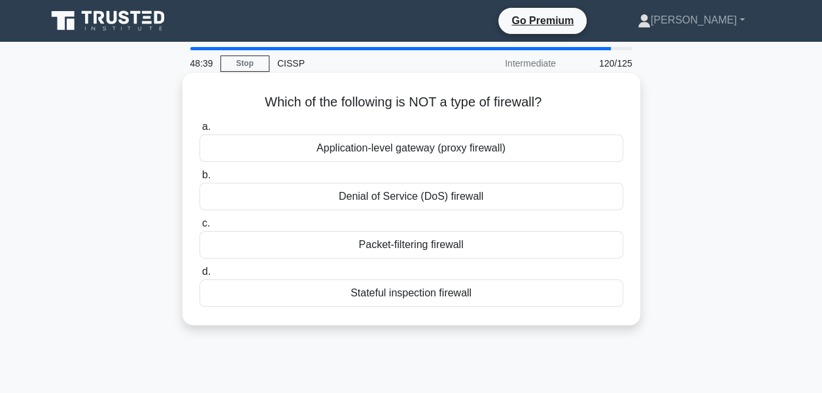
click at [448, 193] on div "Denial of Service (DoS) firewall" at bounding box center [411, 196] width 424 height 27
click at [199, 180] on input "b. Denial of Service (DoS) firewall" at bounding box center [199, 175] width 0 height 8
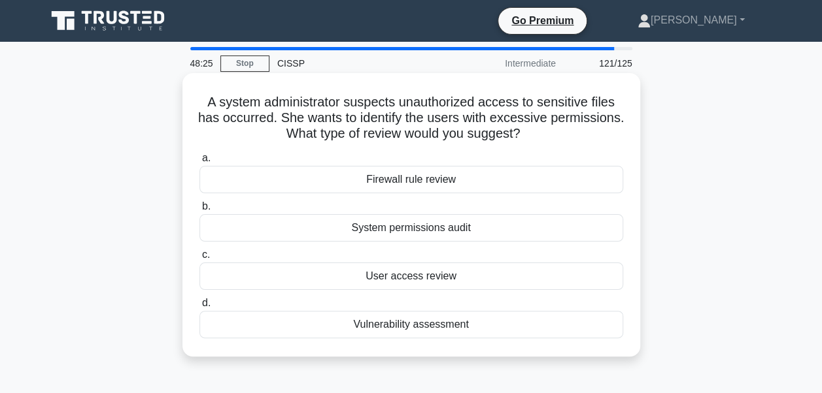
click at [401, 278] on div "User access review" at bounding box center [411, 276] width 424 height 27
click at [199, 259] on input "c. User access review" at bounding box center [199, 255] width 0 height 8
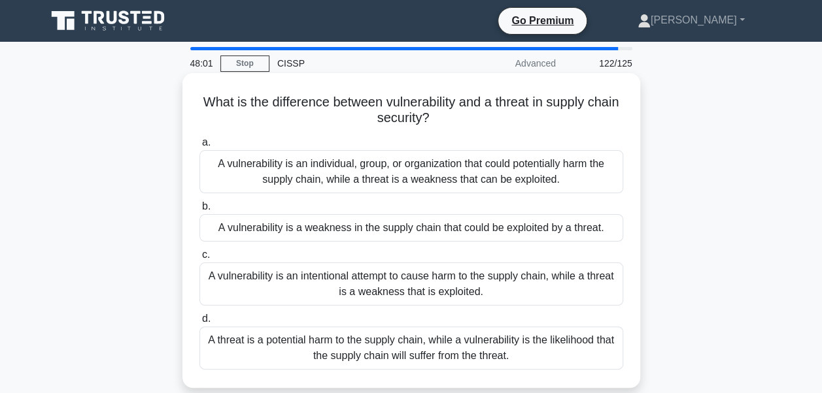
click at [335, 227] on div "A vulnerability is a weakness in the supply chain that could be exploited by a …" at bounding box center [411, 227] width 424 height 27
click at [199, 211] on input "b. A vulnerability is a weakness in the supply chain that could be exploited by…" at bounding box center [199, 207] width 0 height 8
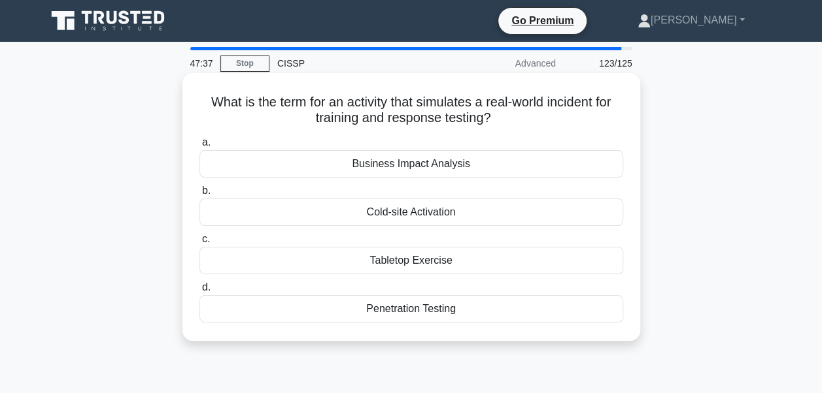
click at [397, 265] on div "Tabletop Exercise" at bounding box center [411, 260] width 424 height 27
click at [199, 244] on input "c. Tabletop Exercise" at bounding box center [199, 239] width 0 height 8
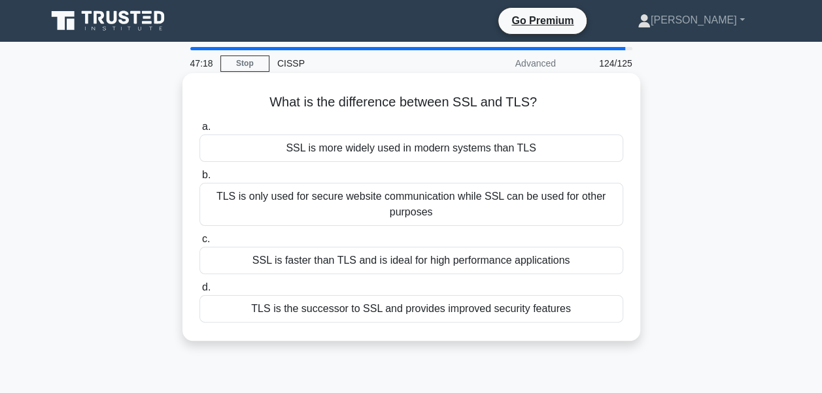
click at [271, 198] on div "TLS is only used for secure website communication while SSL can be used for oth…" at bounding box center [411, 204] width 424 height 43
click at [199, 180] on input "b. TLS is only used for secure website communication while SSL can be used for …" at bounding box center [199, 175] width 0 height 8
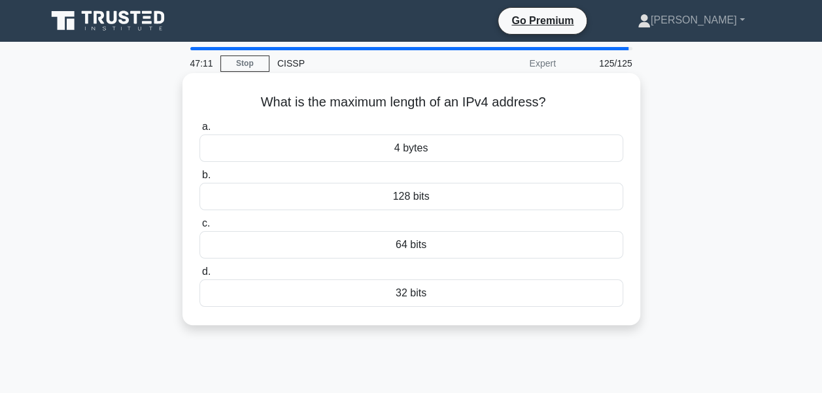
click at [380, 242] on div "64 bits" at bounding box center [411, 244] width 424 height 27
click at [199, 228] on input "c. 64 bits" at bounding box center [199, 224] width 0 height 8
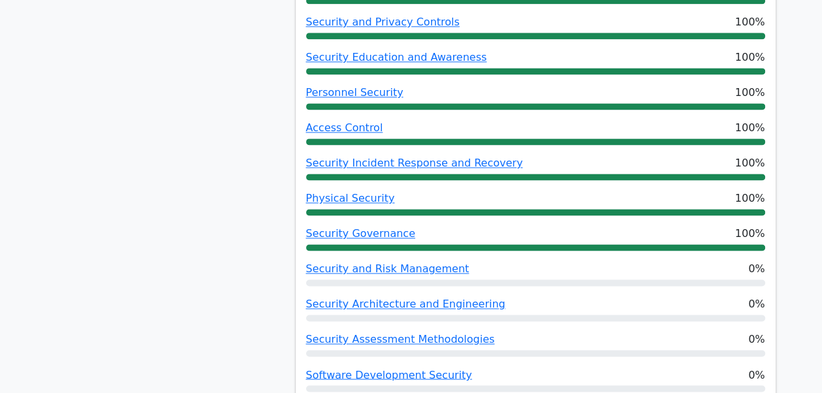
scroll to position [851, 0]
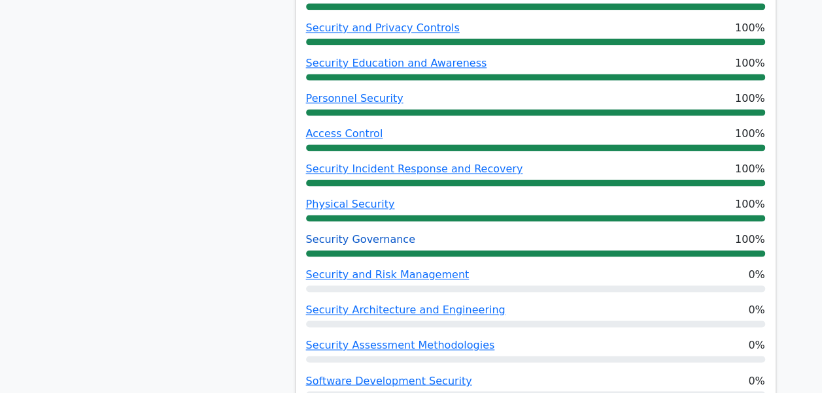
click at [333, 233] on link "Security Governance" at bounding box center [360, 239] width 109 height 12
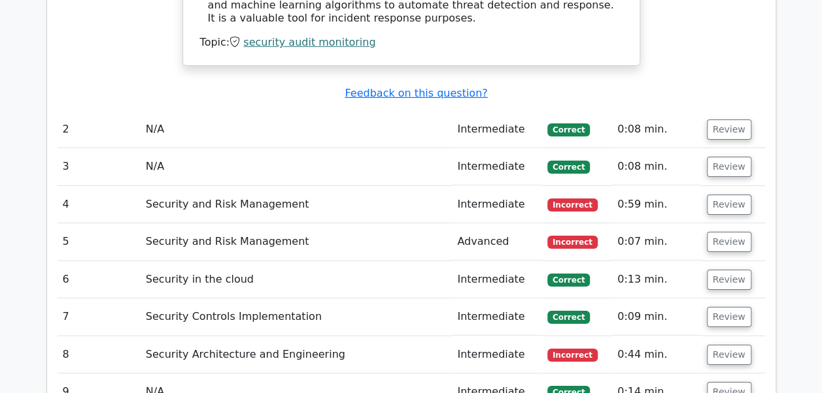
scroll to position [2128, 0]
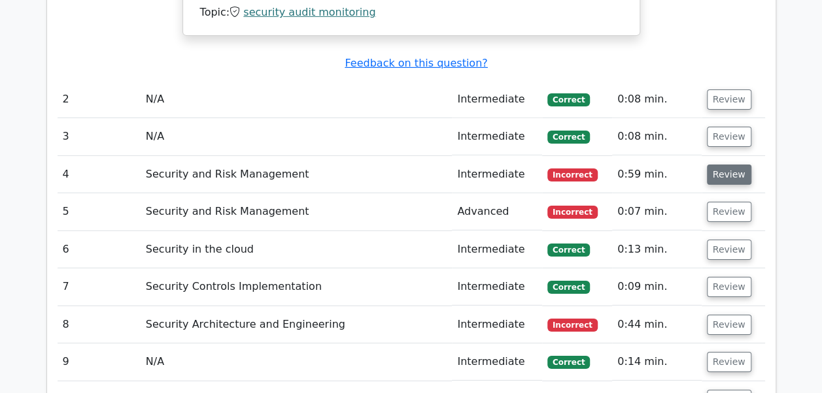
click at [718, 165] on button "Review" at bounding box center [729, 175] width 44 height 20
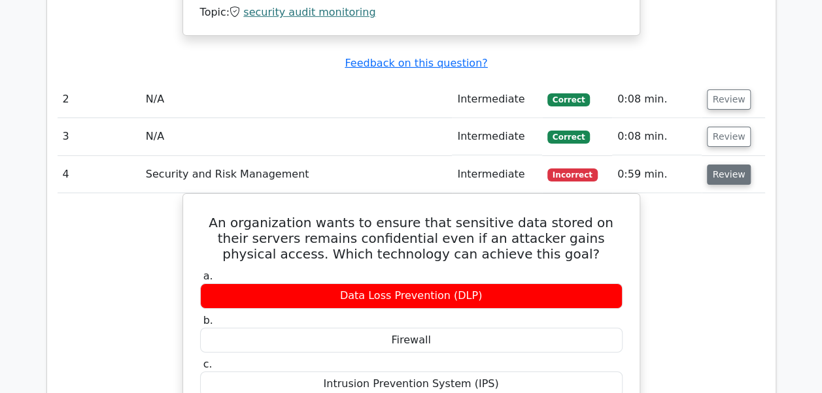
click at [718, 165] on button "Review" at bounding box center [729, 175] width 44 height 20
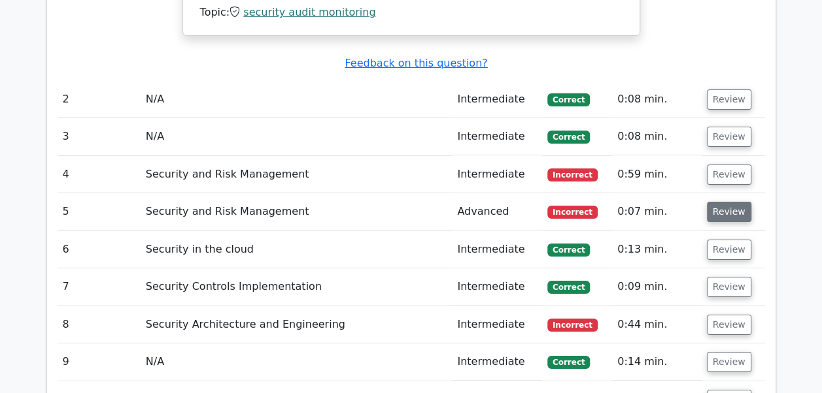
click at [719, 202] on button "Review" at bounding box center [729, 212] width 44 height 20
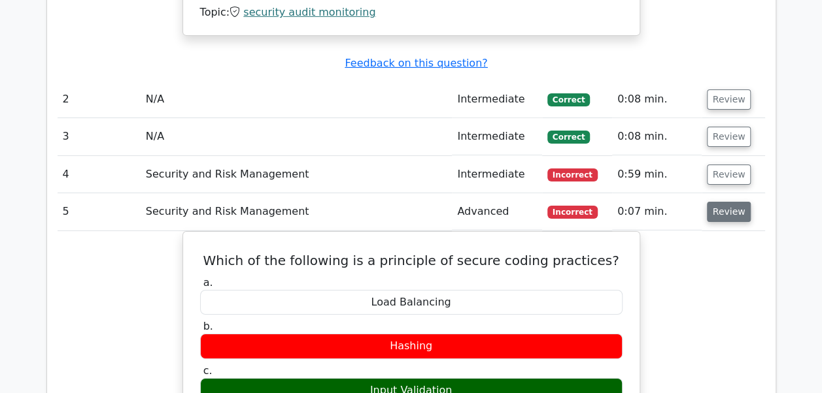
click at [719, 202] on button "Review" at bounding box center [729, 212] width 44 height 20
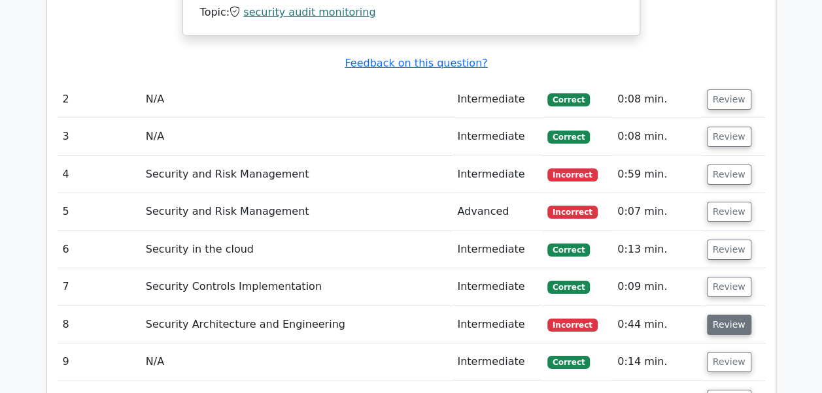
click at [720, 315] on button "Review" at bounding box center [729, 325] width 44 height 20
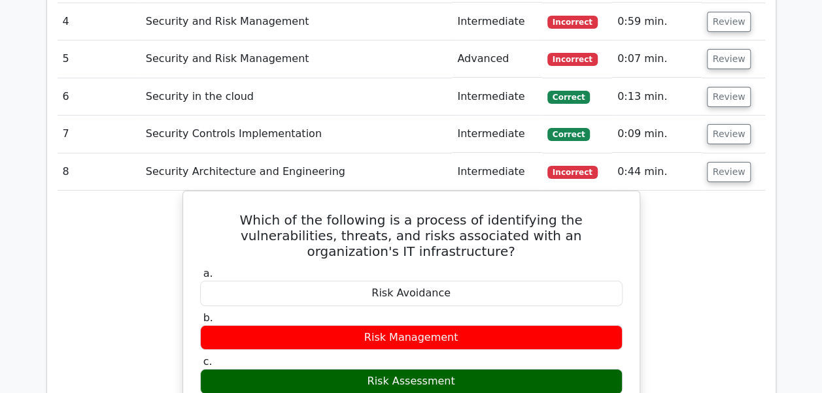
scroll to position [2284, 0]
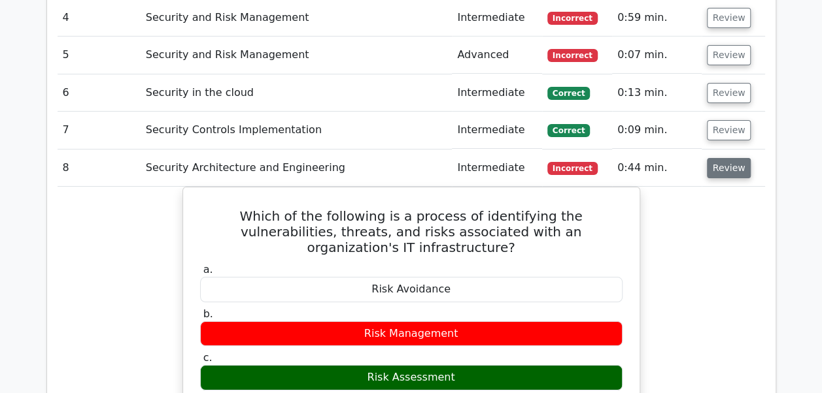
click at [714, 158] on button "Review" at bounding box center [729, 168] width 44 height 20
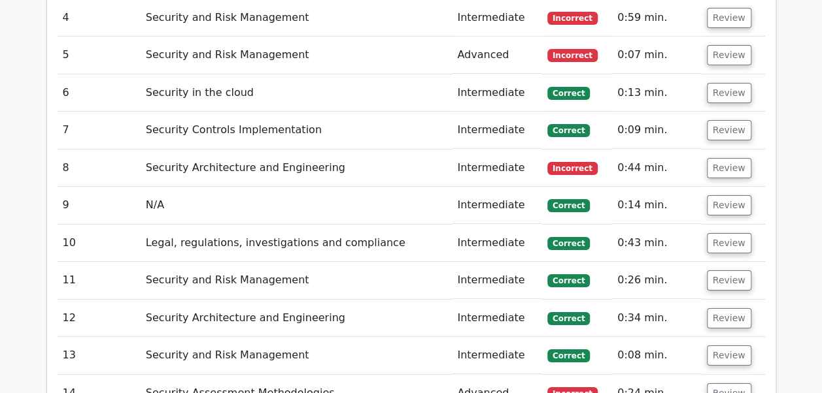
click at [724, 375] on td "Review" at bounding box center [732, 393] width 63 height 37
click at [724, 384] on button "Review" at bounding box center [729, 394] width 44 height 20
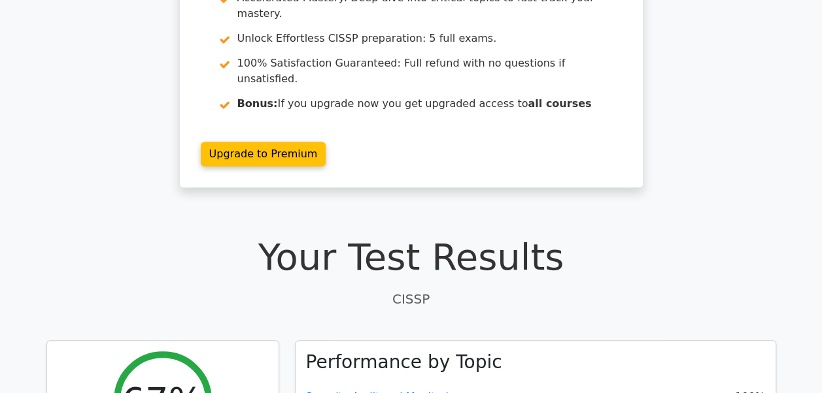
scroll to position [0, 0]
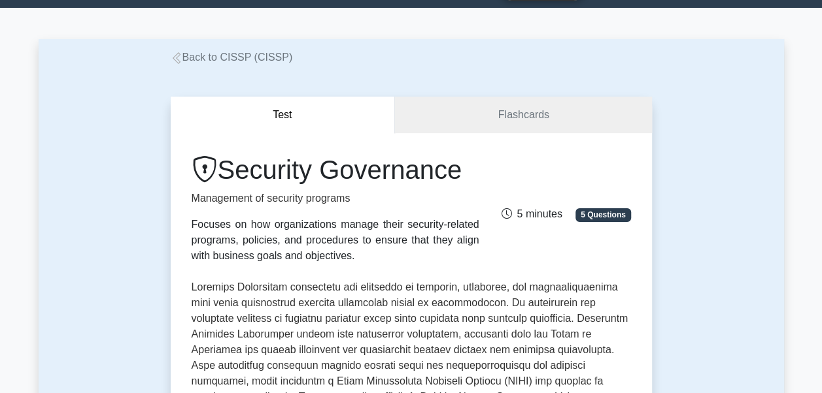
scroll to position [26, 0]
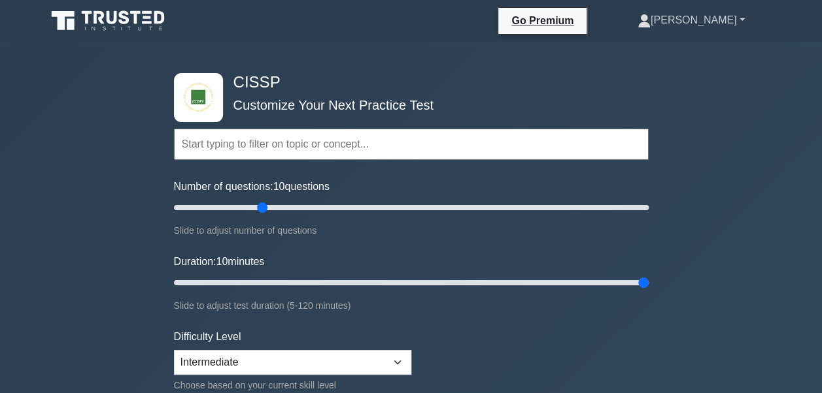
click at [732, 22] on link "[PERSON_NAME]" at bounding box center [691, 20] width 170 height 26
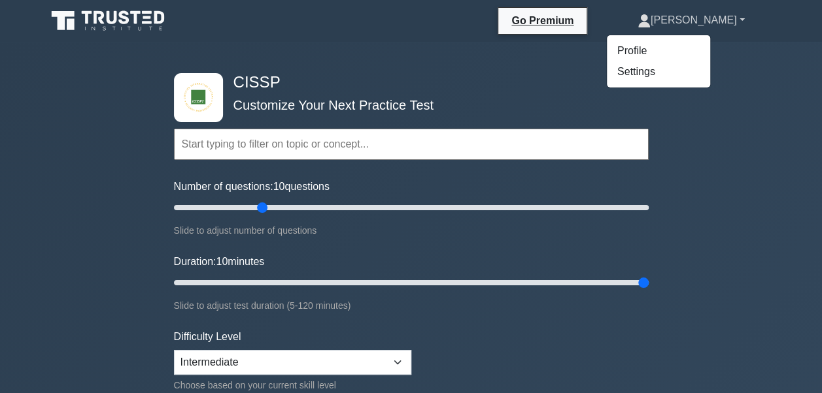
click at [650, 25] on icon at bounding box center [644, 24] width 12 height 5
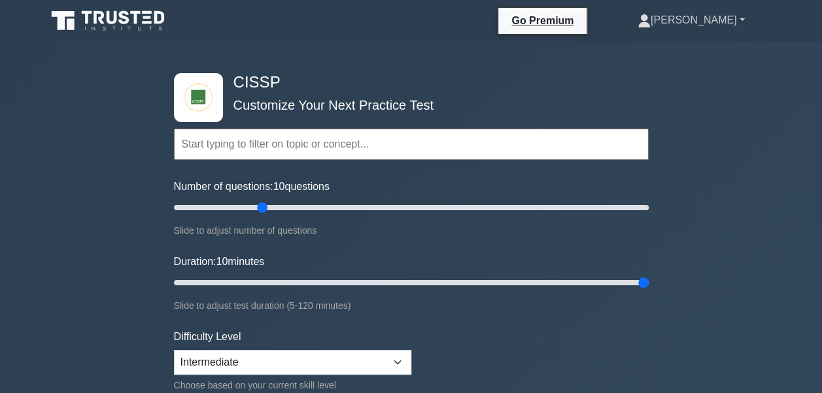
click at [650, 25] on icon at bounding box center [644, 24] width 12 height 5
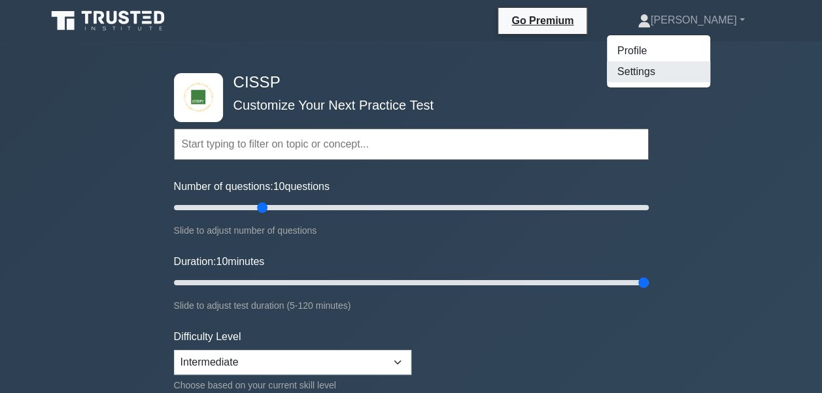
click at [680, 75] on link "Settings" at bounding box center [658, 71] width 103 height 21
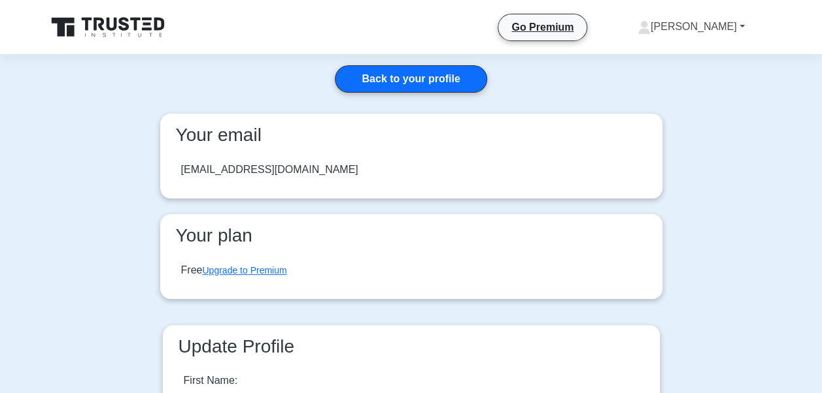
click at [720, 35] on link "[PERSON_NAME]" at bounding box center [691, 27] width 170 height 26
click at [681, 55] on link "Profile" at bounding box center [658, 57] width 103 height 21
